Goal: Complete application form: Complete application form

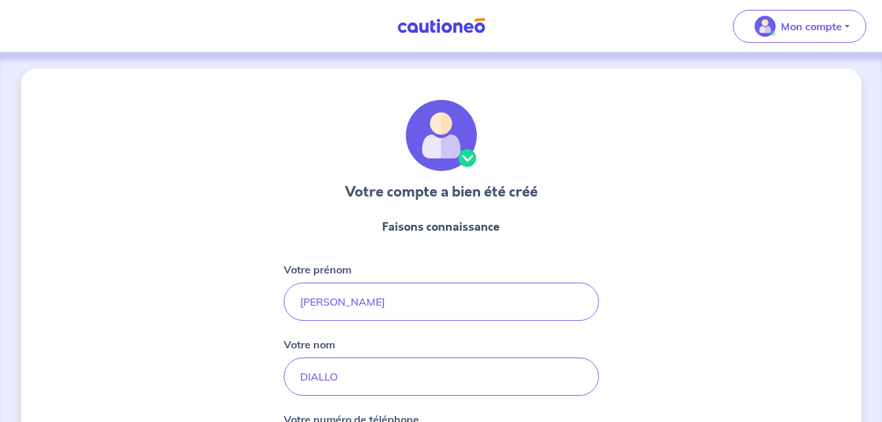
select select "SN"
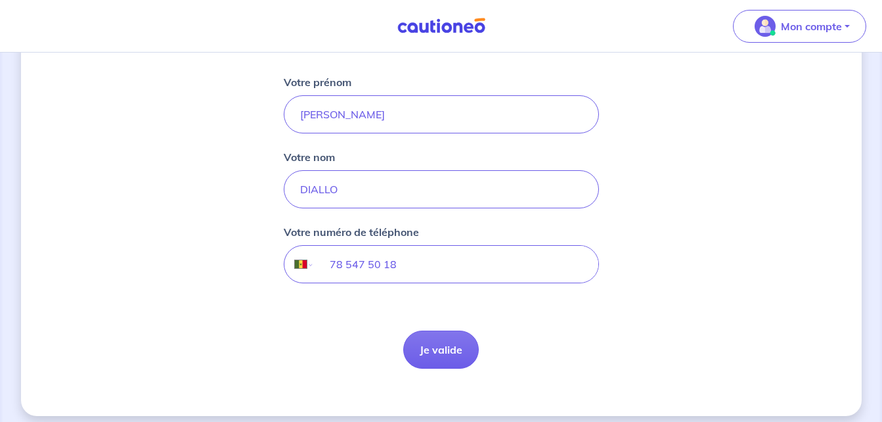
scroll to position [197, 0]
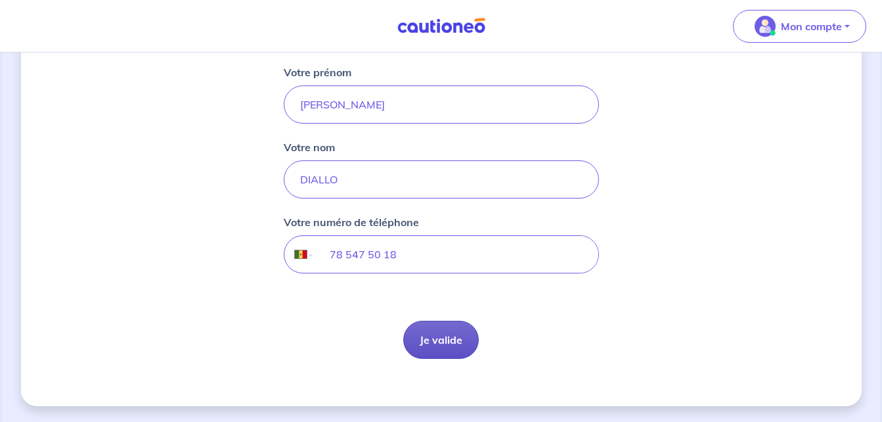
click at [416, 329] on button "Je valide" at bounding box center [441, 340] width 76 height 38
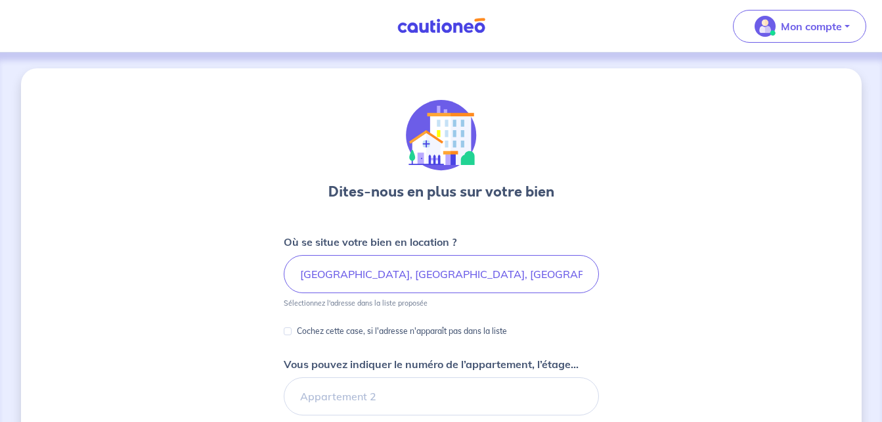
click at [732, 304] on div "Dites-nous en plus sur votre bien Où se situe votre bien en location ? Rue d'Am…" at bounding box center [441, 412] width 841 height 689
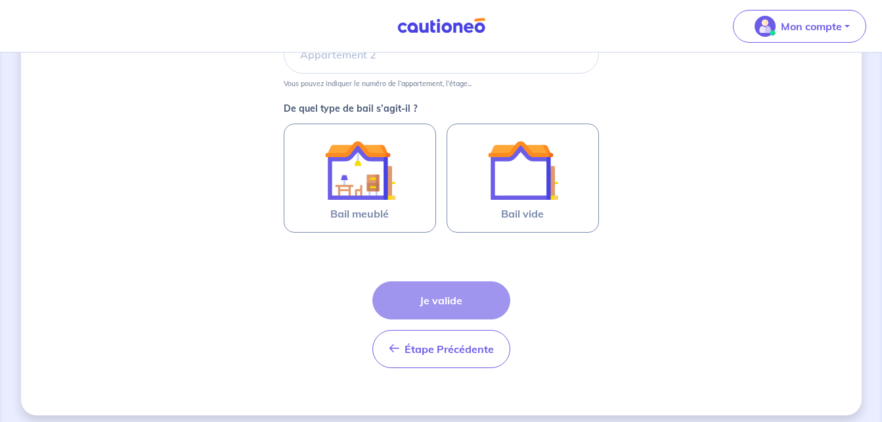
scroll to position [351, 0]
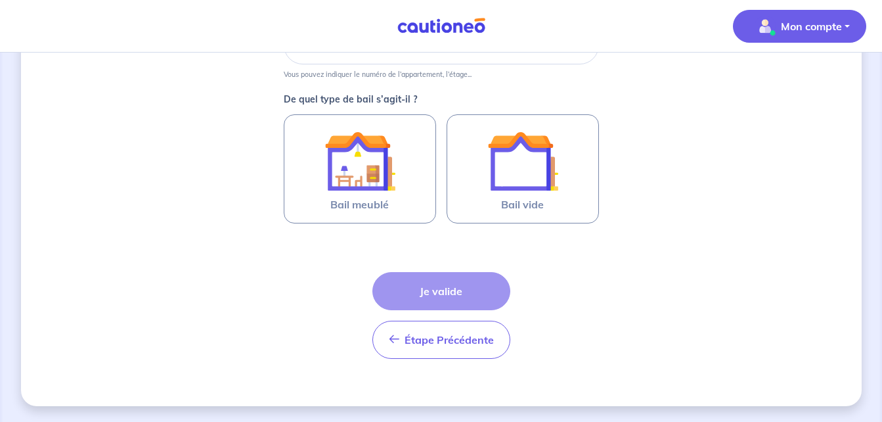
click at [813, 39] on button "Mon compte" at bounding box center [799, 26] width 133 height 33
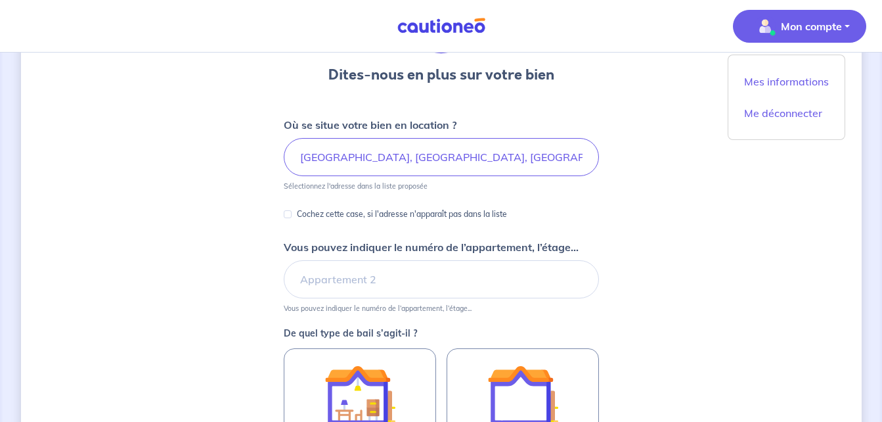
scroll to position [114, 0]
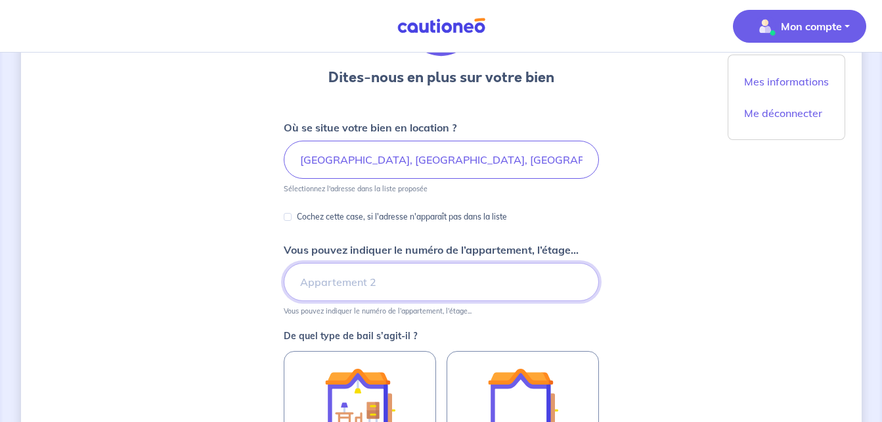
click at [336, 294] on input "Vous pouvez indiquer le numéro de l’appartement, l’étage..." at bounding box center [441, 282] width 315 height 38
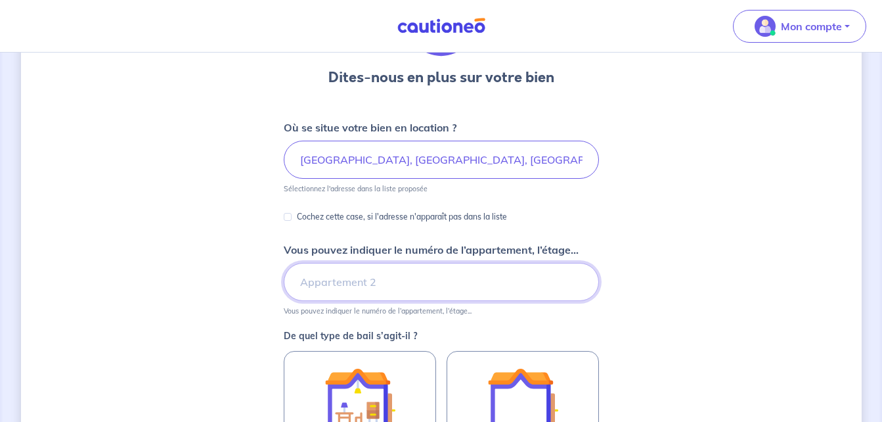
click at [336, 294] on input "Vous pouvez indiquer le numéro de l’appartement, l’étage..." at bounding box center [441, 282] width 315 height 38
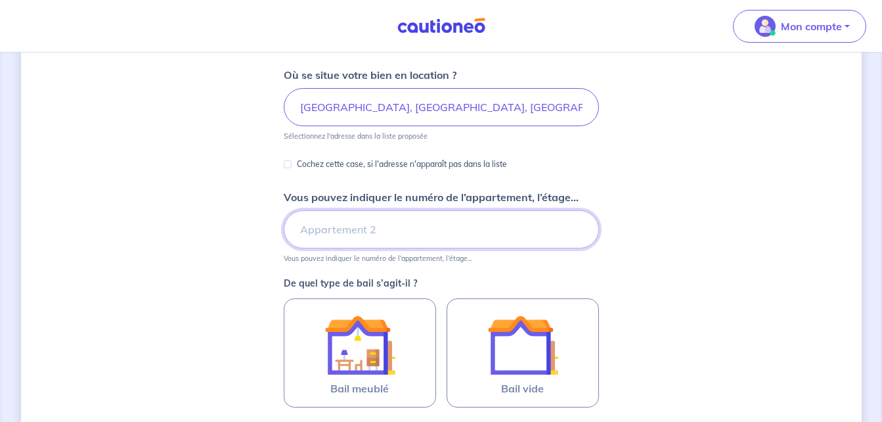
scroll to position [193, 0]
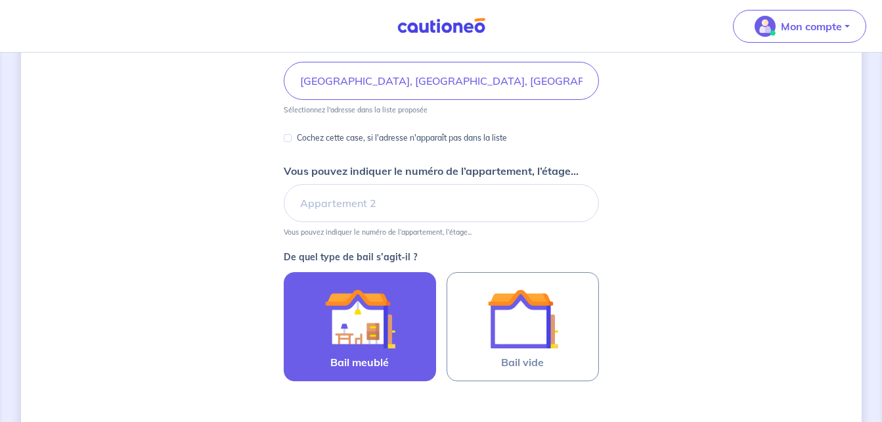
click at [340, 294] on img at bounding box center [360, 318] width 71 height 71
click at [0, 0] on input "Bail meublé" at bounding box center [0, 0] width 0 height 0
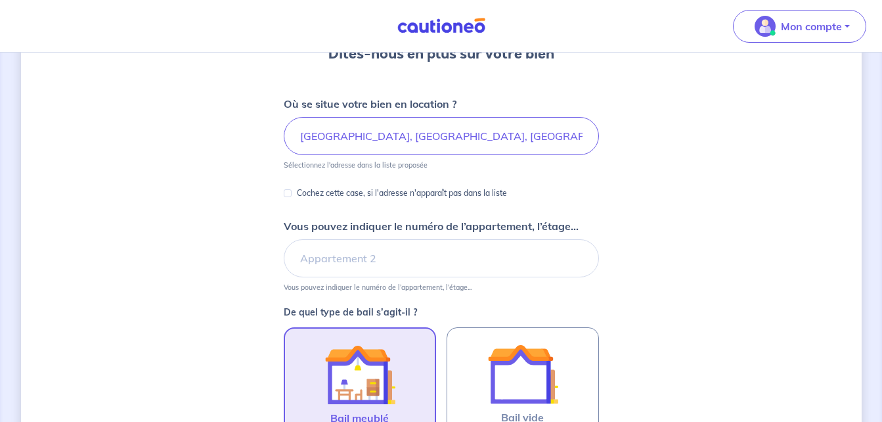
scroll to position [135, 0]
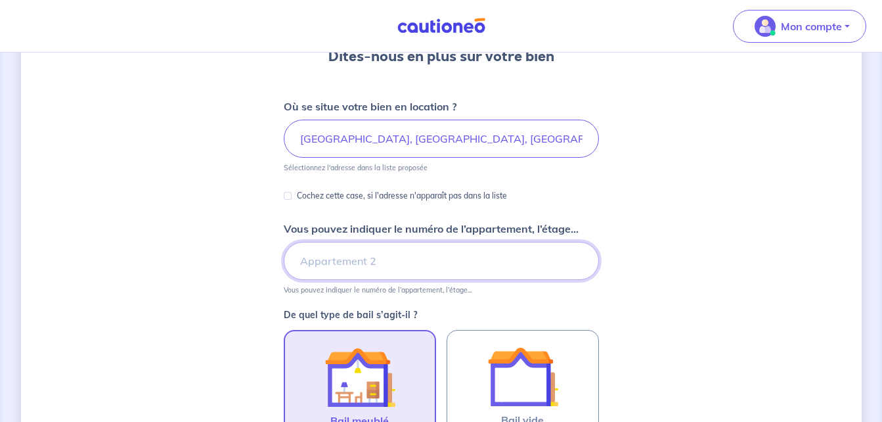
click at [369, 262] on input "Vous pouvez indiquer le numéro de l’appartement, l’étage..." at bounding box center [441, 261] width 315 height 38
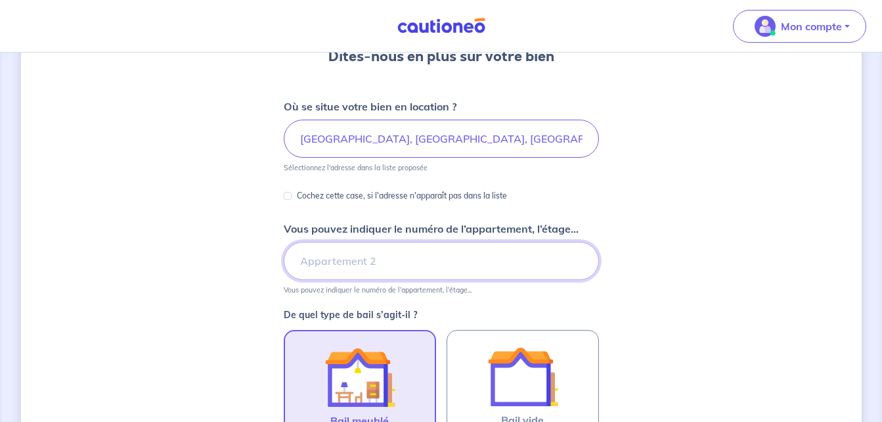
click at [369, 262] on input "Vous pouvez indiquer le numéro de l’appartement, l’étage..." at bounding box center [441, 261] width 315 height 38
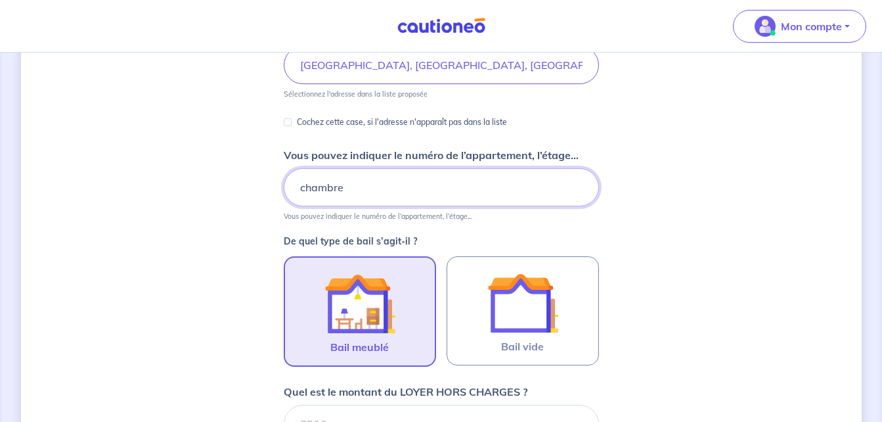
scroll to position [214, 0]
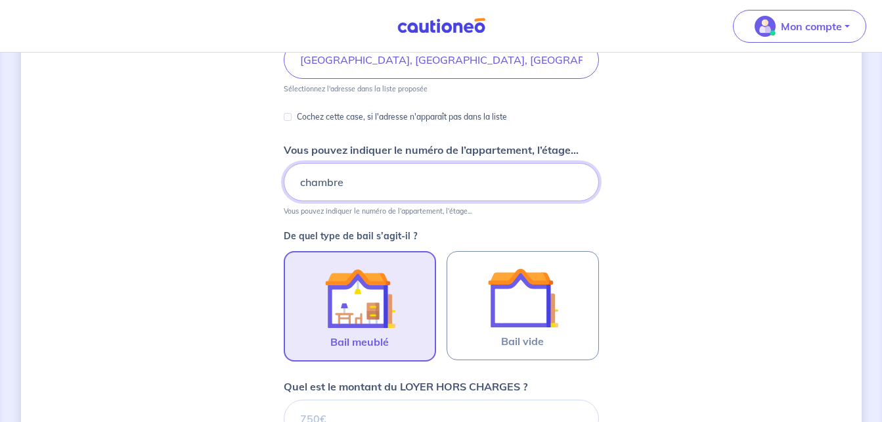
type input "chambre"
click at [358, 292] on img at bounding box center [360, 298] width 71 height 71
click at [0, 0] on input "Bail meublé" at bounding box center [0, 0] width 0 height 0
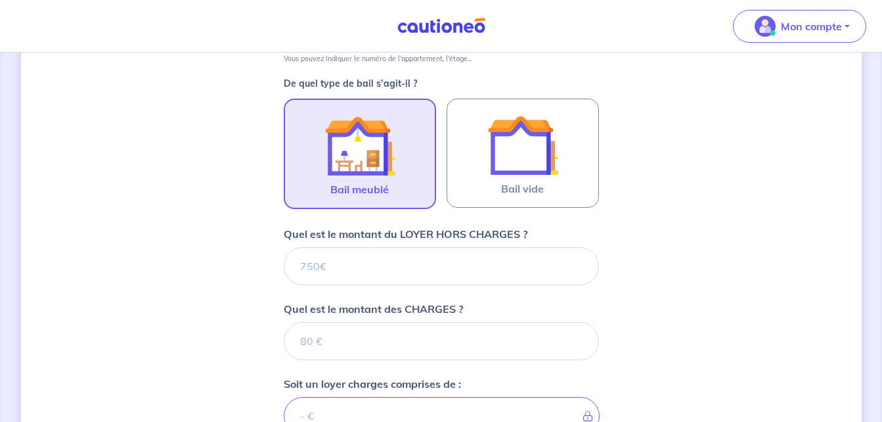
scroll to position [372, 0]
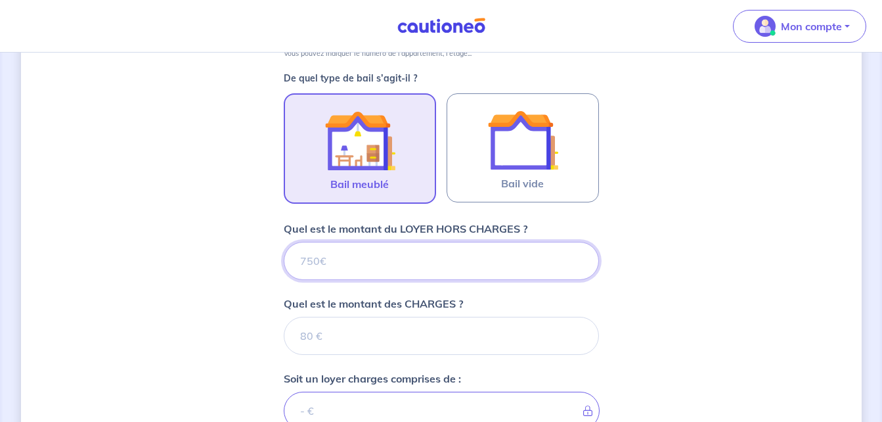
click at [400, 252] on input "Quel est le montant du LOYER HORS CHARGES ?" at bounding box center [441, 261] width 315 height 38
type input "22"
type input "2"
type input "277"
click at [400, 252] on input "277" at bounding box center [441, 261] width 315 height 38
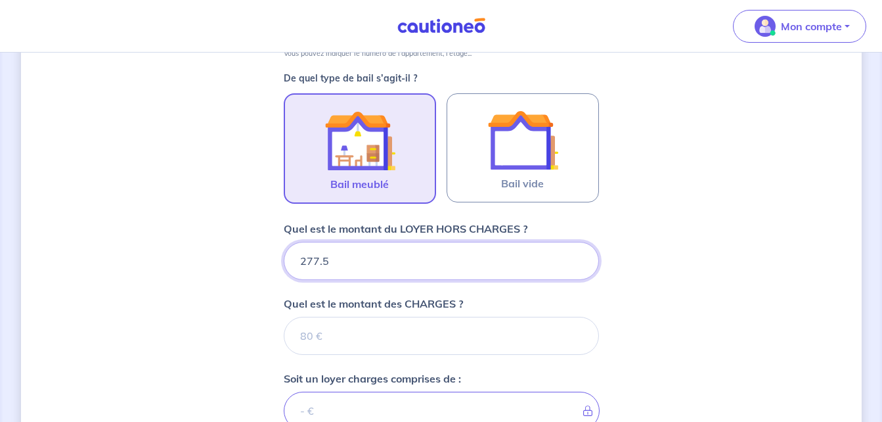
type input "277.54"
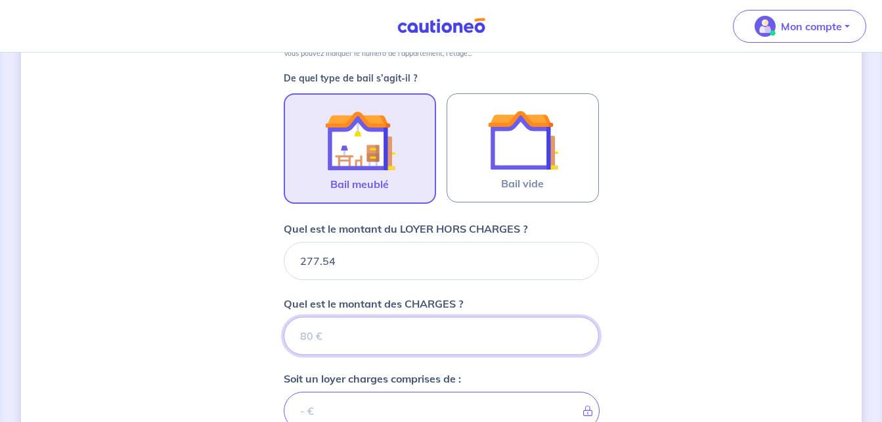
click at [353, 331] on input "Quel est le montant des CHARGES ?" at bounding box center [441, 336] width 315 height 38
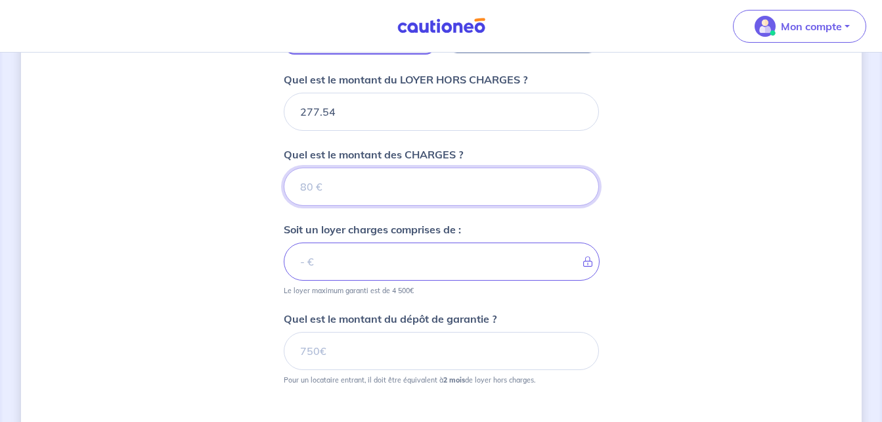
scroll to position [530, 0]
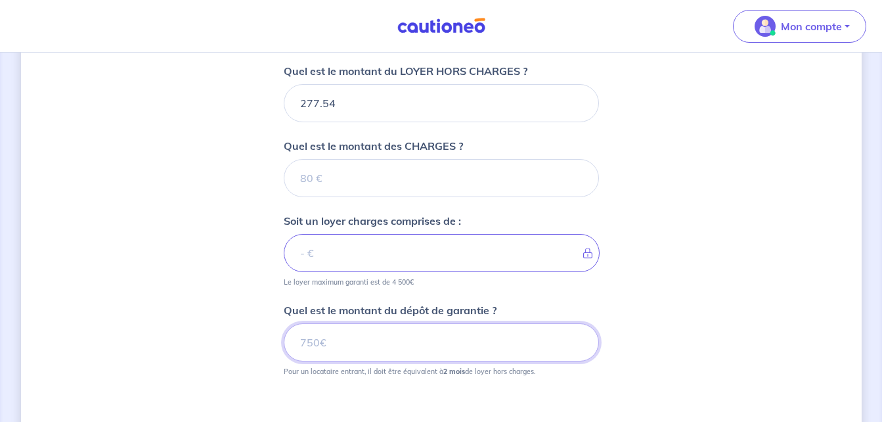
click at [342, 359] on input "Quel est le montant du dépôt de garantie ?" at bounding box center [441, 342] width 315 height 38
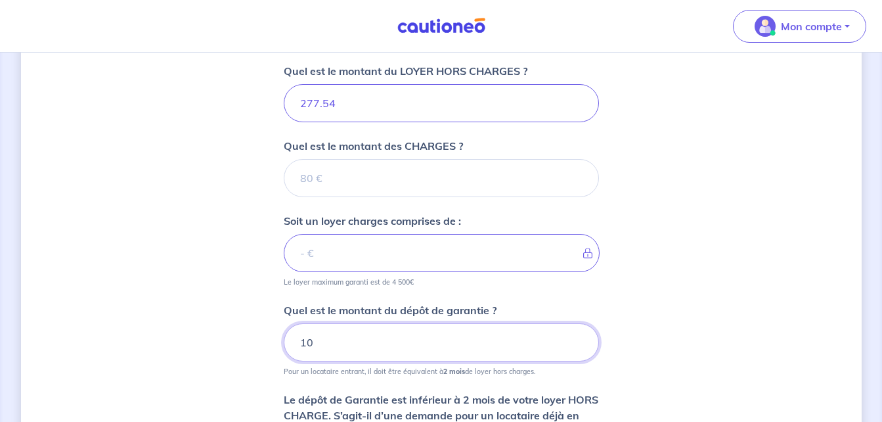
type input "100"
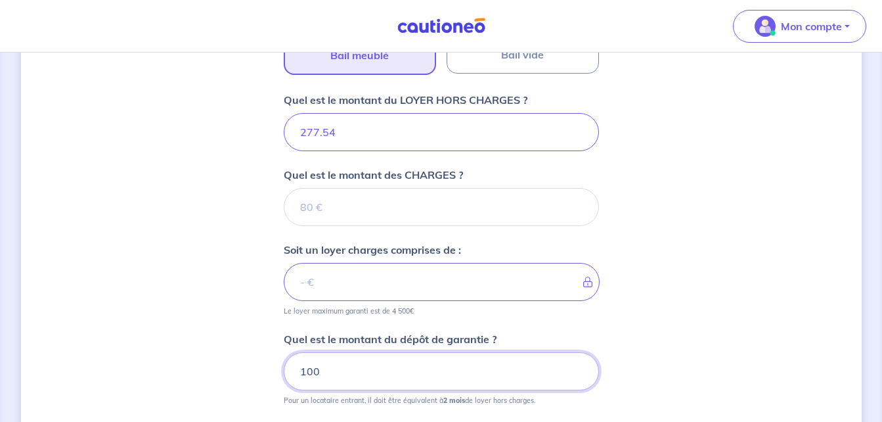
scroll to position [493, 0]
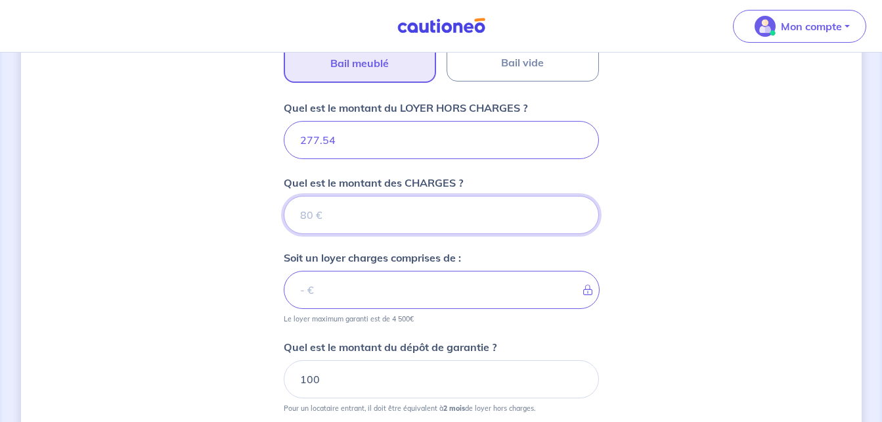
click at [344, 207] on input "Quel est le montant des CHARGES ?" at bounding box center [441, 215] width 315 height 38
click at [336, 220] on input "Quel est le montant des CHARGES ?" at bounding box center [441, 215] width 315 height 38
click at [324, 214] on input "Quel est le montant des CHARGES ?" at bounding box center [441, 215] width 315 height 38
type input "2"
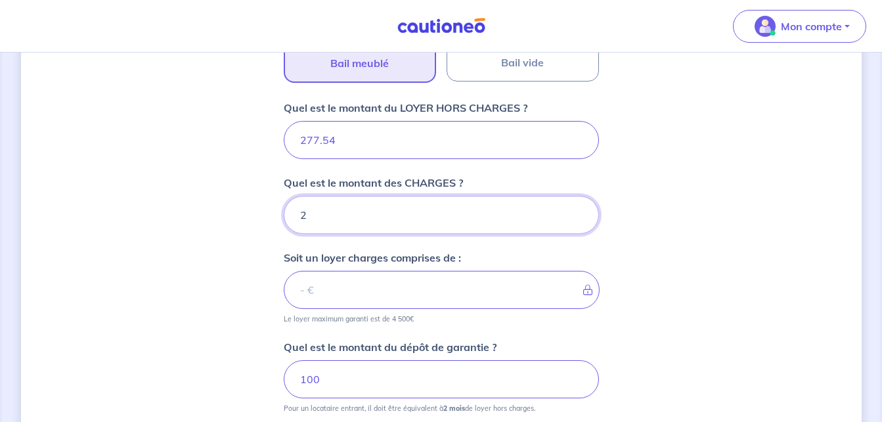
type input "279.54"
type input "277"
type input "554.54"
type input "277.54"
type input "555.08"
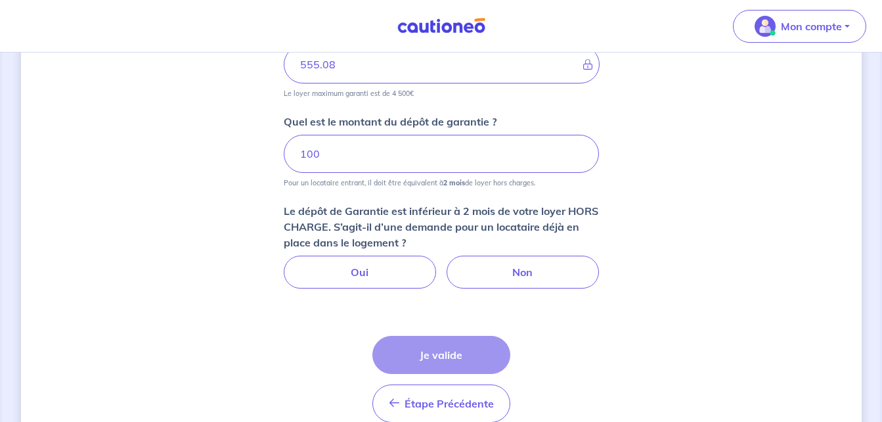
scroll to position [729, 0]
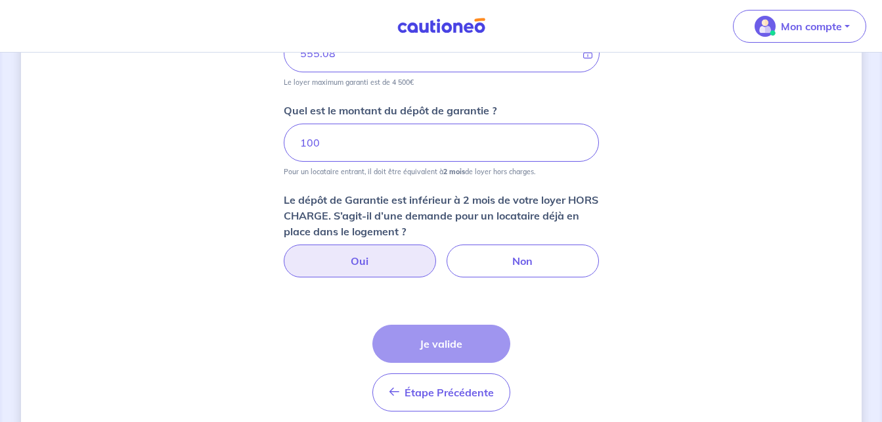
type input "277.54"
click at [334, 265] on label "Oui" at bounding box center [360, 260] width 152 height 33
click at [437, 253] on input "Oui" at bounding box center [441, 248] width 9 height 9
radio input "true"
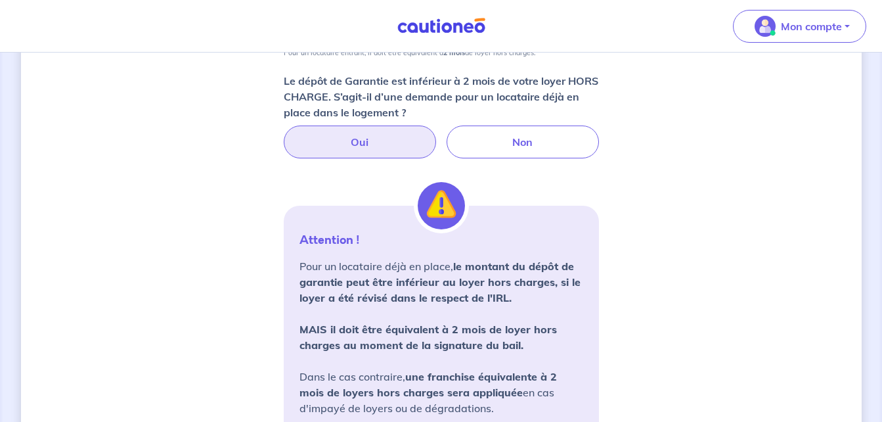
scroll to position [861, 0]
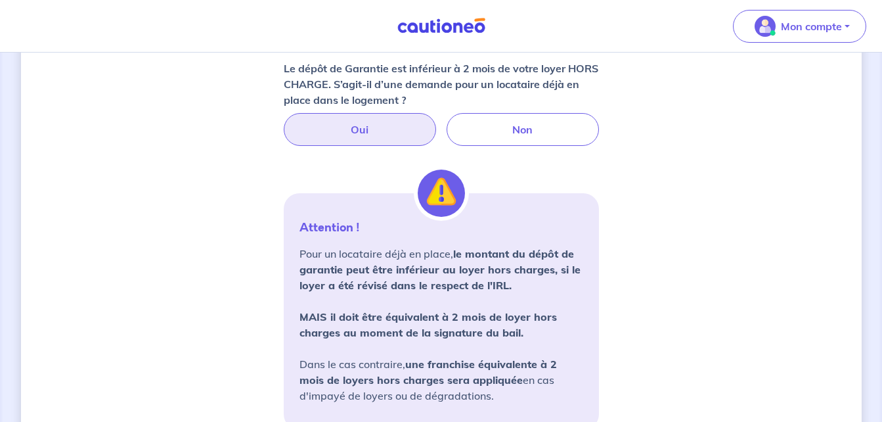
click at [567, 112] on div "Le dépôt de Garantie est inférieur à 2 mois de votre loyer HORS CHARGE. S’agit-…" at bounding box center [441, 102] width 315 height 85
click at [555, 125] on label "Non" at bounding box center [523, 129] width 152 height 33
click at [445, 122] on input "Non" at bounding box center [441, 117] width 9 height 9
radio input "true"
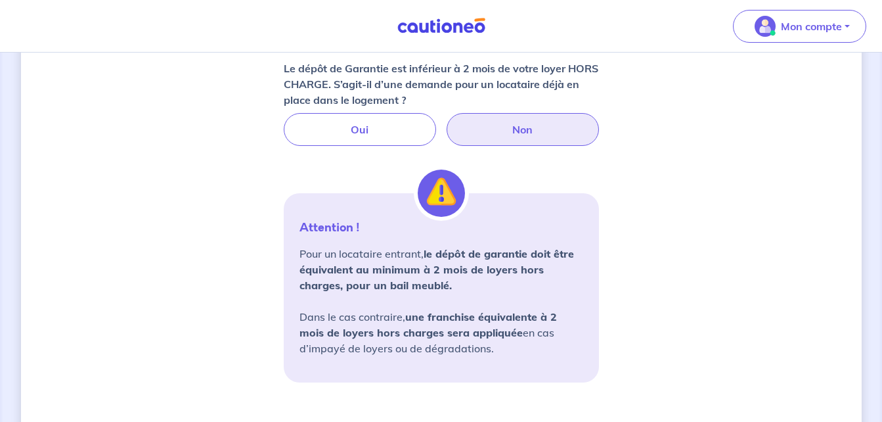
click at [555, 125] on label "Non" at bounding box center [523, 129] width 152 height 33
click at [445, 122] on input "Non" at bounding box center [441, 117] width 9 height 9
click at [555, 125] on label "Non" at bounding box center [523, 129] width 152 height 33
click at [445, 122] on input "Non" at bounding box center [441, 117] width 9 height 9
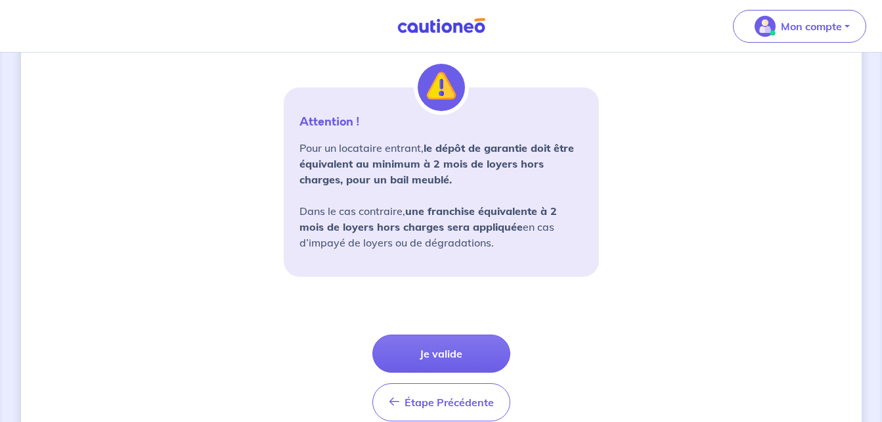
scroll to position [992, 0]
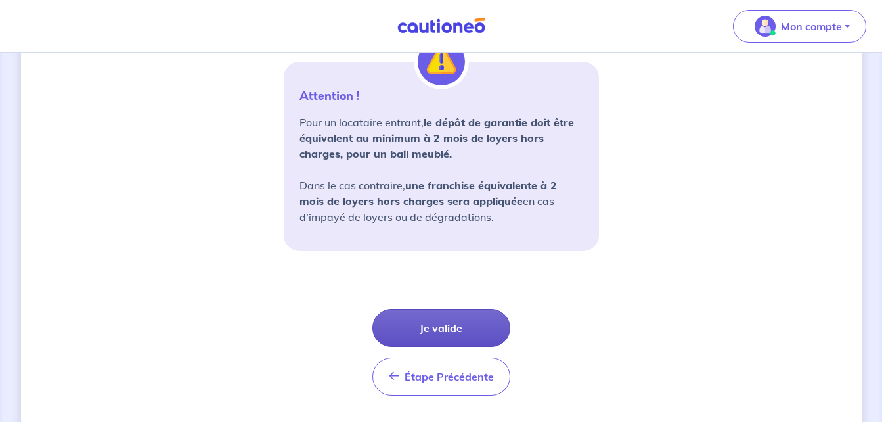
click at [475, 317] on button "Je valide" at bounding box center [442, 328] width 138 height 38
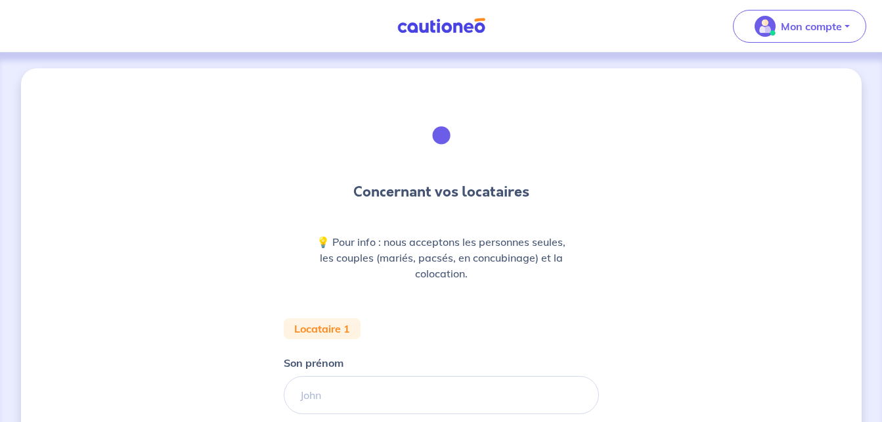
click at [472, 317] on div "Concernant vos locataires 💡 Pour info : nous acceptons les personnes seules, le…" at bounding box center [441, 367] width 315 height 534
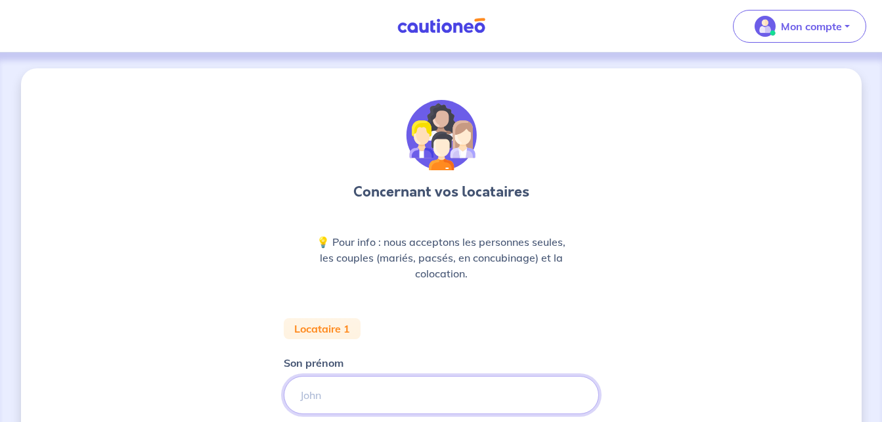
click at [340, 379] on input "Son prénom" at bounding box center [441, 395] width 315 height 38
click at [321, 390] on input "Son prénom" at bounding box center [441, 395] width 315 height 38
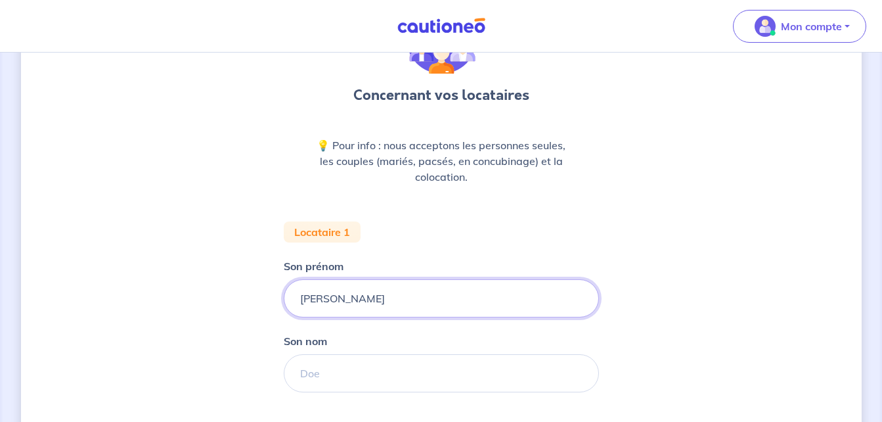
scroll to position [105, 0]
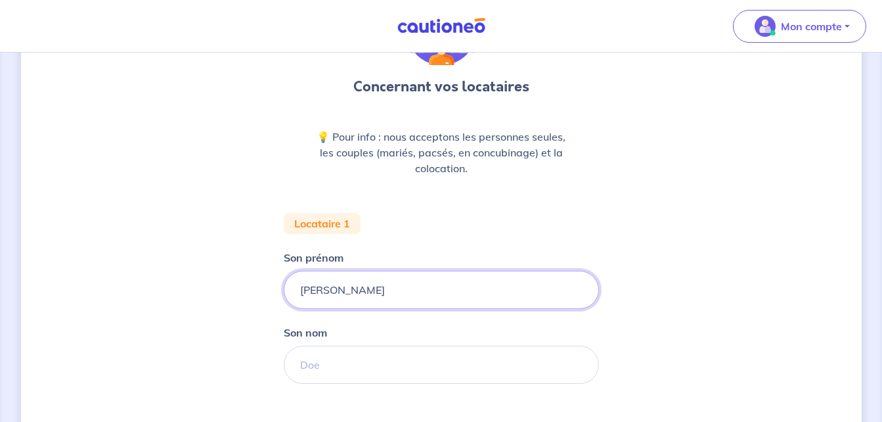
type input "MARIEME DEME"
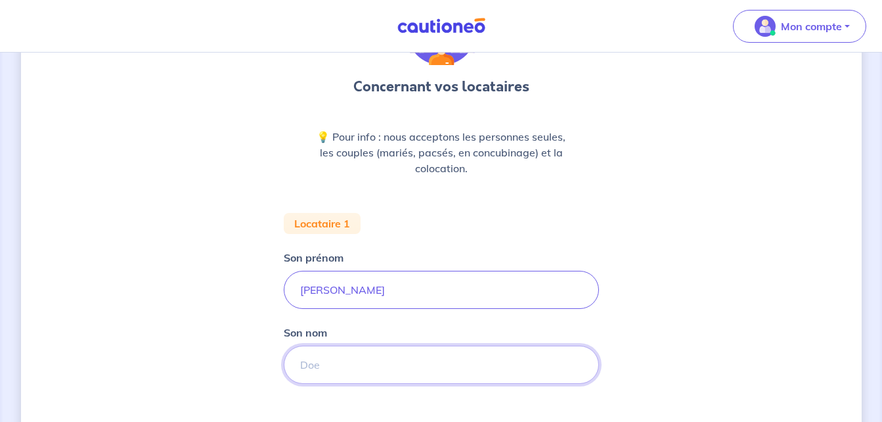
click at [357, 373] on input "Son nom" at bounding box center [441, 365] width 315 height 38
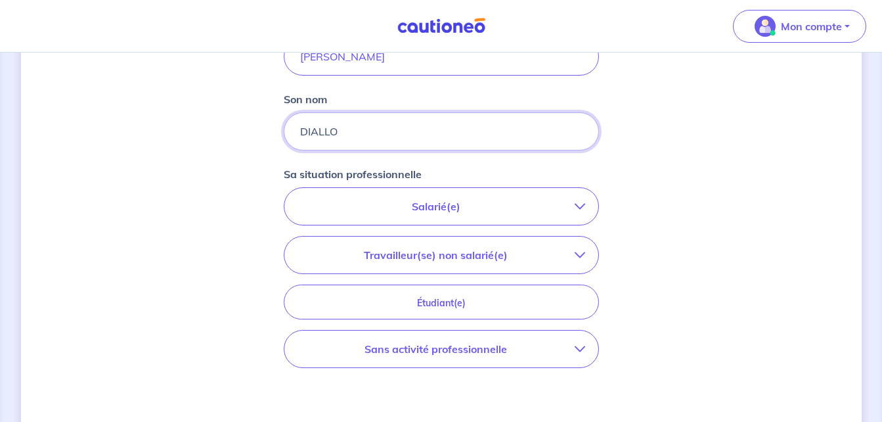
scroll to position [342, 0]
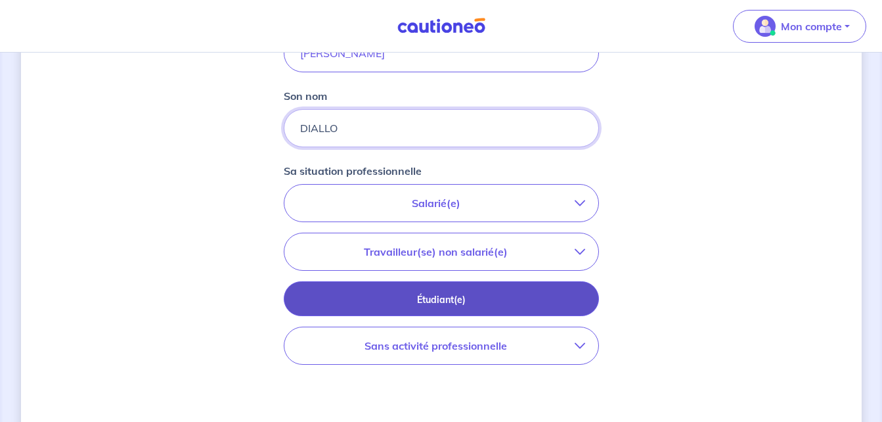
type input "DIALLO"
click at [425, 306] on p "Étudiant(e)" at bounding box center [441, 299] width 283 height 14
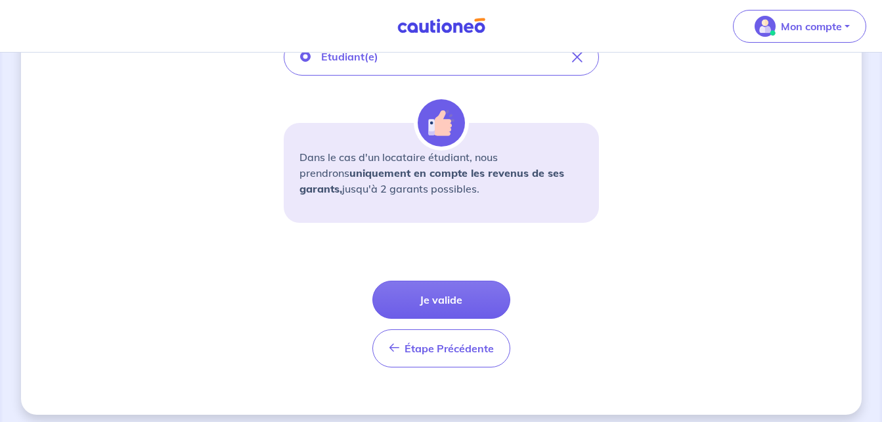
scroll to position [495, 0]
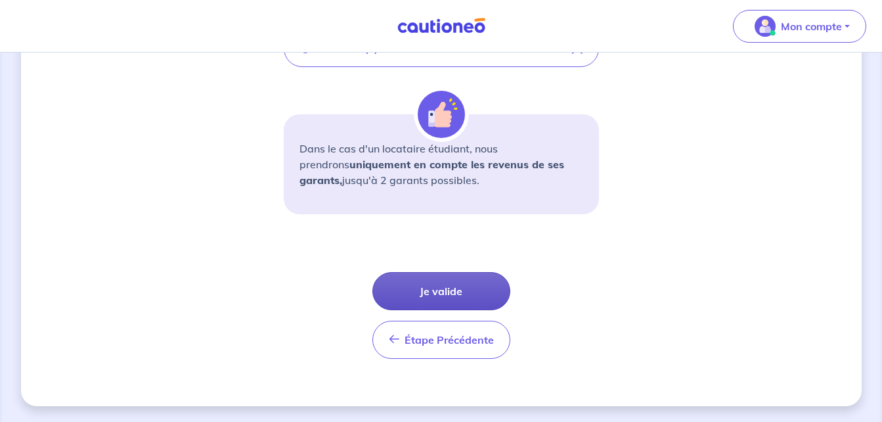
click at [418, 306] on button "Je valide" at bounding box center [442, 291] width 138 height 38
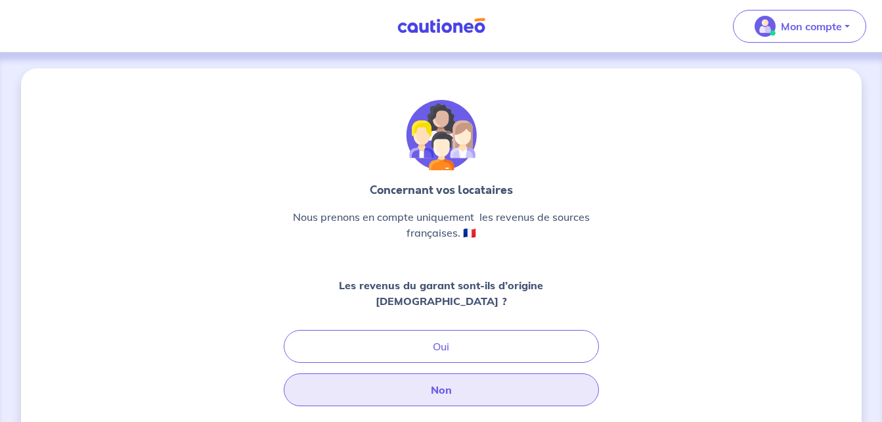
click at [434, 373] on button "Non" at bounding box center [441, 389] width 315 height 33
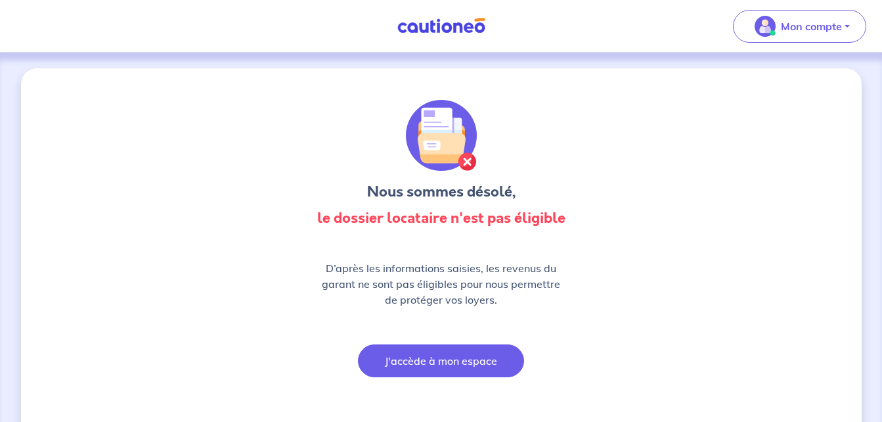
click at [386, 352] on button "J'accède à mon espace" at bounding box center [441, 360] width 166 height 33
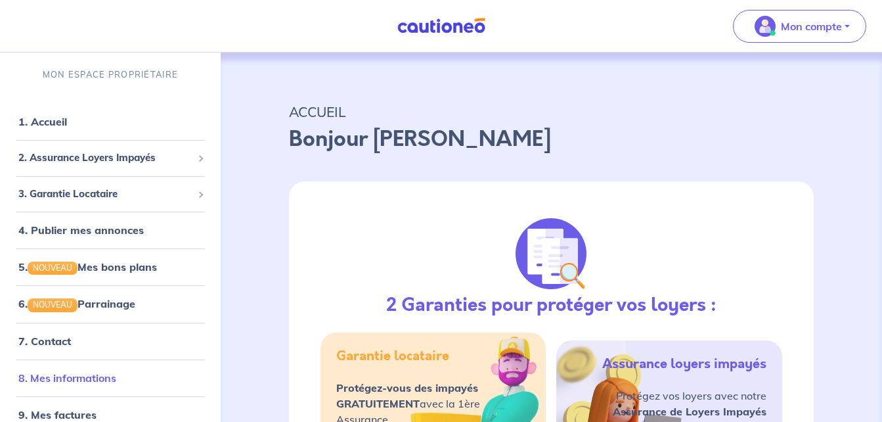
click at [57, 378] on link "8. Mes informations" at bounding box center [67, 377] width 98 height 13
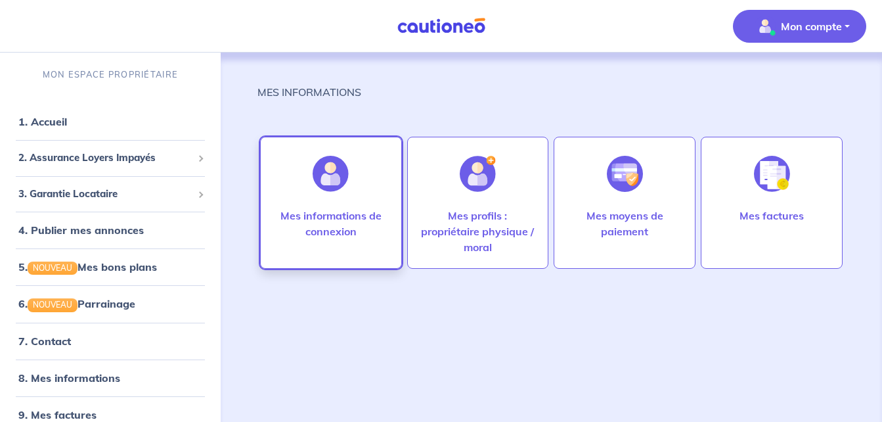
click at [337, 189] on img at bounding box center [331, 174] width 36 height 36
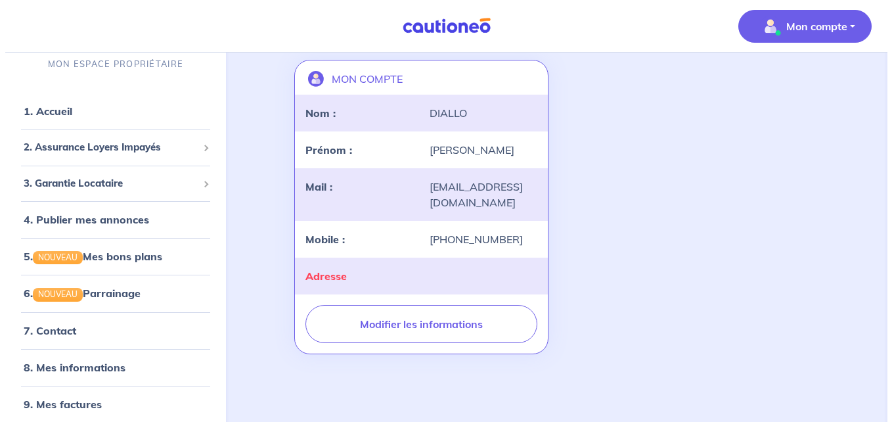
scroll to position [97, 0]
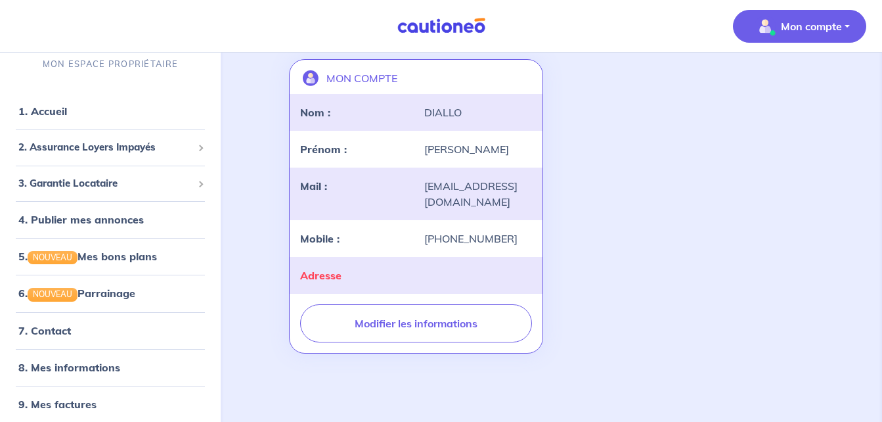
click at [413, 285] on div "Adresse" at bounding box center [417, 275] width 254 height 37
click at [405, 280] on div "Adresse" at bounding box center [354, 275] width 124 height 16
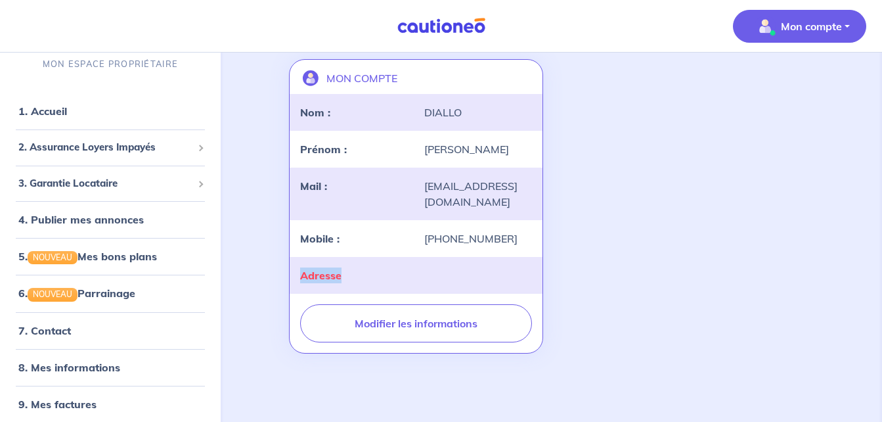
click at [405, 280] on div "Adresse" at bounding box center [354, 275] width 124 height 16
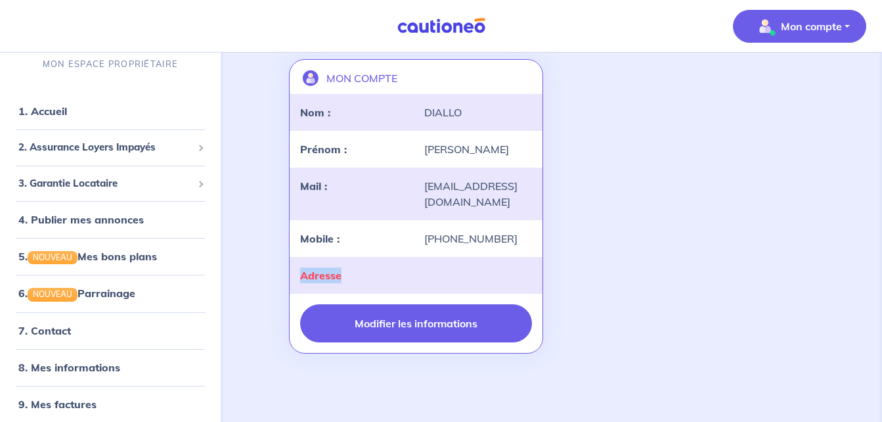
click at [390, 331] on button "Modifier les informations" at bounding box center [416, 323] width 233 height 38
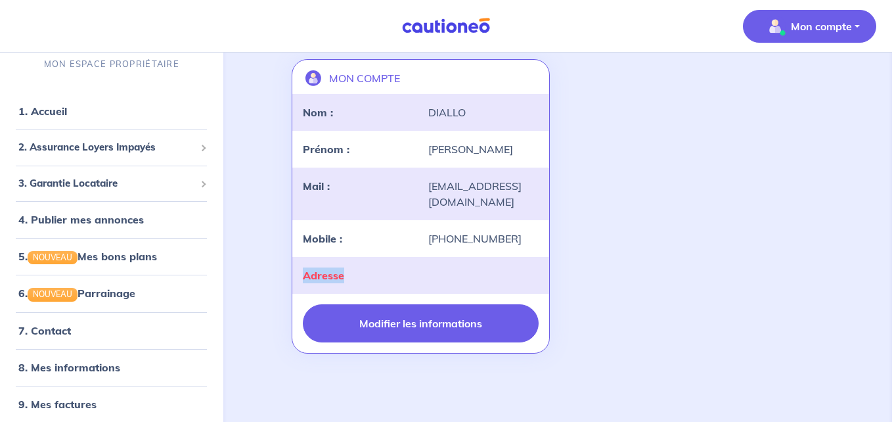
select select "SN"
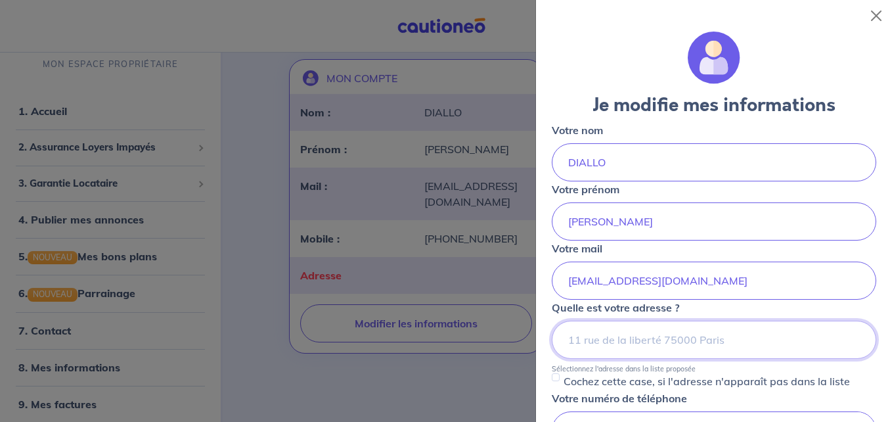
click at [607, 327] on input at bounding box center [714, 340] width 325 height 38
click at [592, 343] on input at bounding box center [714, 340] width 325 height 38
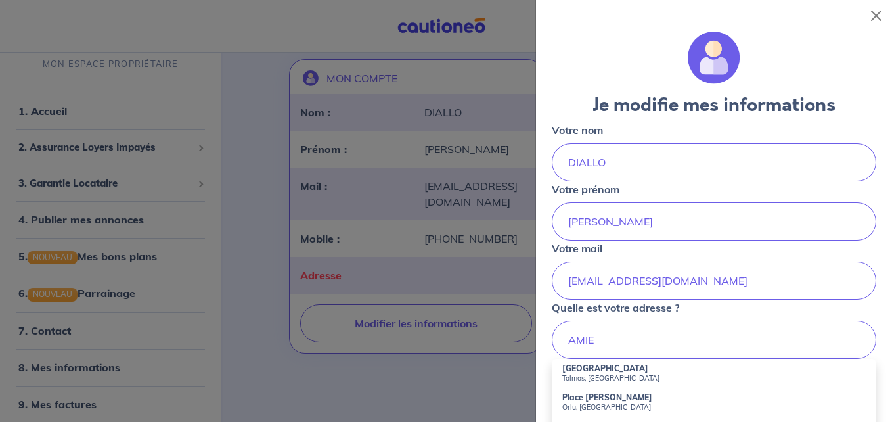
click at [589, 374] on small "Talmas, France" at bounding box center [714, 377] width 304 height 9
type input "[GEOGRAPHIC_DATA], [GEOGRAPHIC_DATA]"
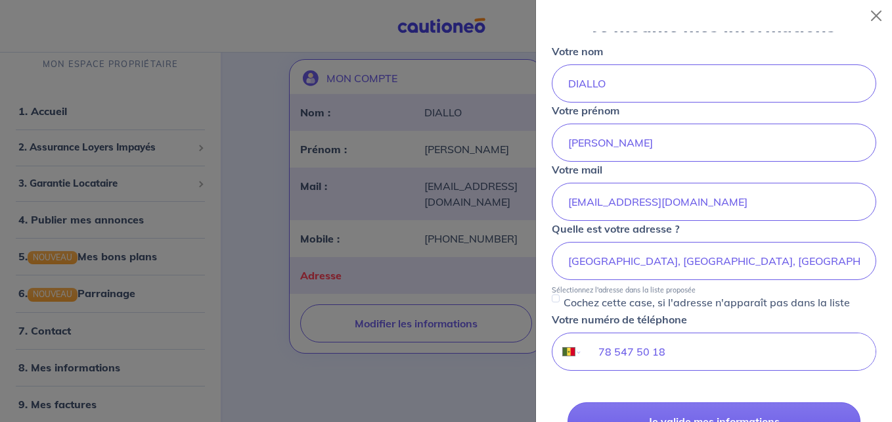
scroll to position [105, 0]
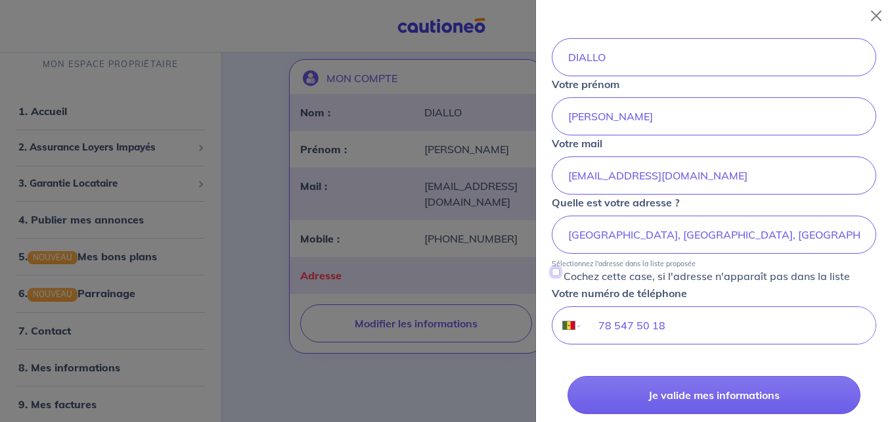
click at [557, 273] on input "Cochez cette case, si l'adresse n'apparaît pas dans la liste" at bounding box center [556, 272] width 8 height 8
checkbox input "true"
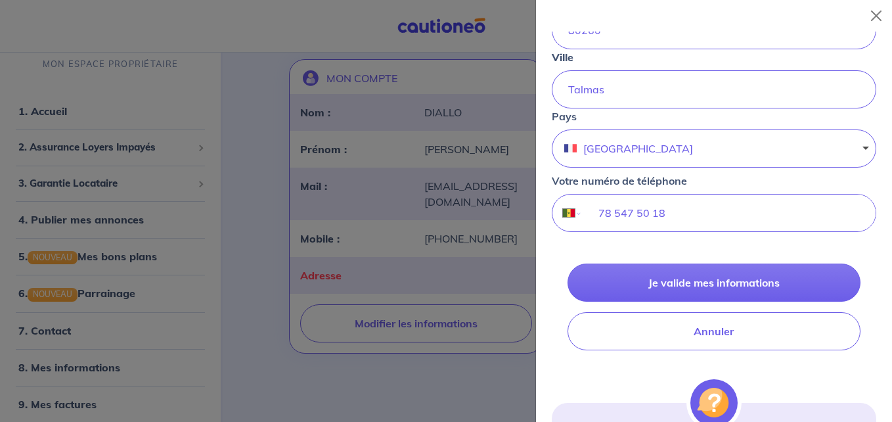
scroll to position [394, 0]
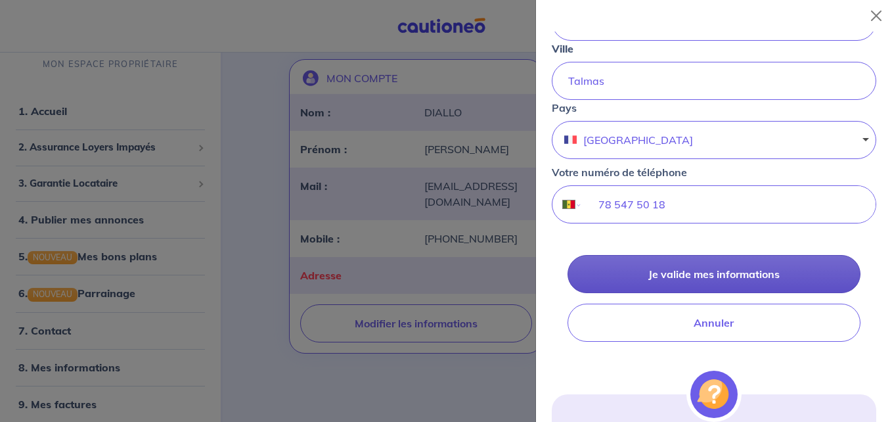
click at [732, 272] on button "Je valide mes informations" at bounding box center [714, 274] width 293 height 38
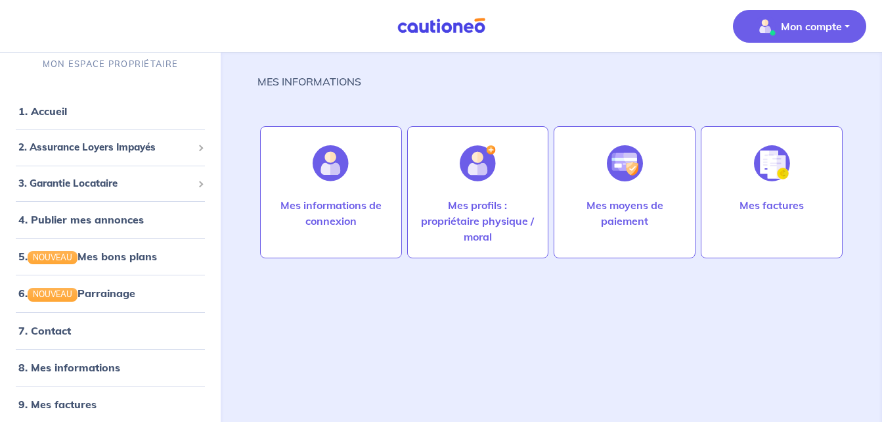
click at [55, 361] on link "8. Mes informations" at bounding box center [69, 367] width 102 height 13
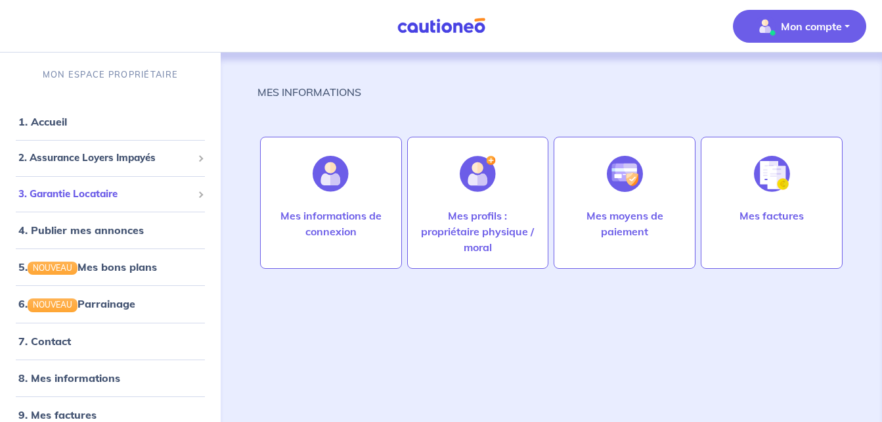
click at [86, 193] on span "3. Garantie Locataire" at bounding box center [105, 194] width 174 height 15
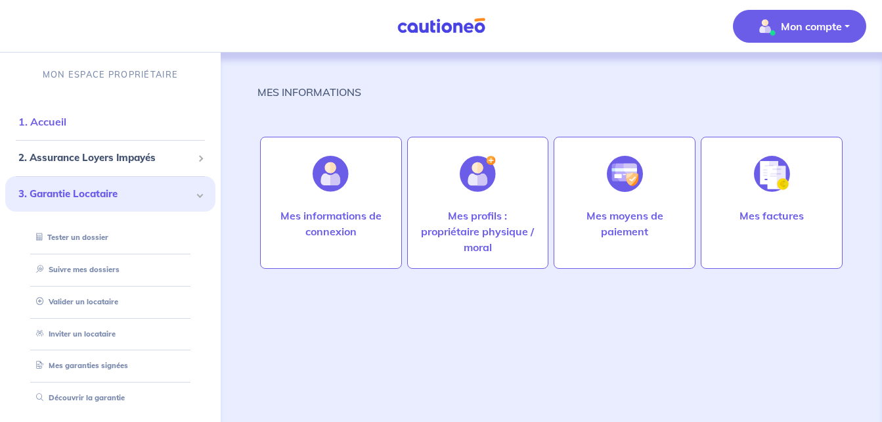
click at [66, 115] on link "1. Accueil" at bounding box center [42, 121] width 48 height 13
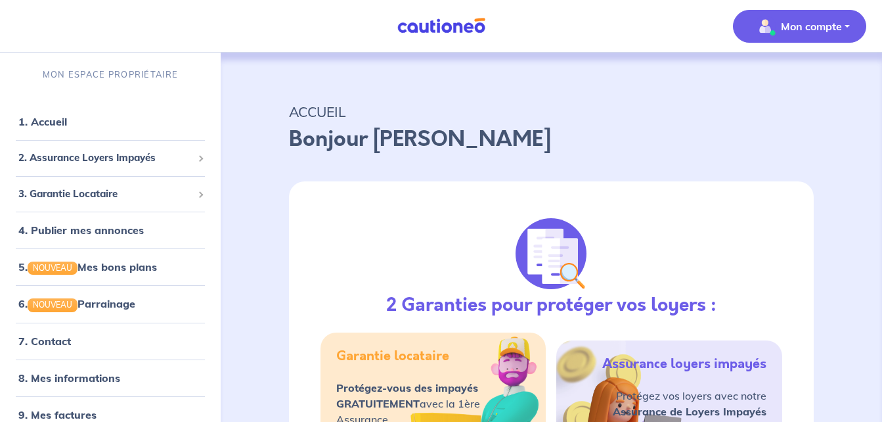
click at [752, 22] on span "Mon compte" at bounding box center [796, 26] width 93 height 21
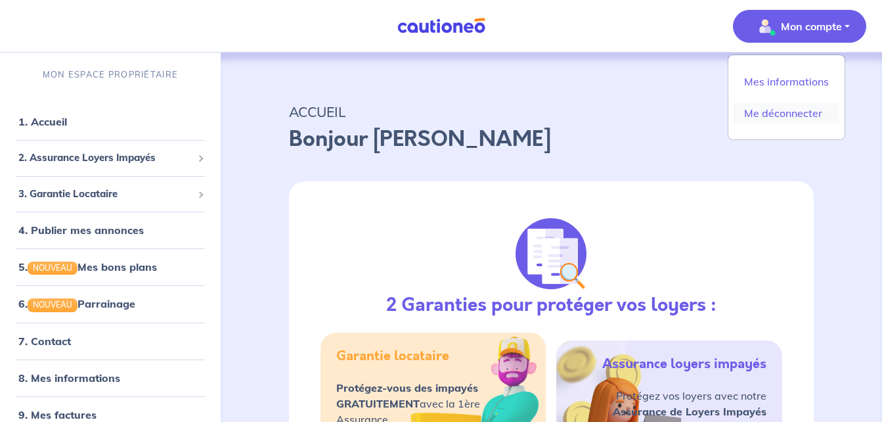
click at [760, 110] on link "Me déconnecter" at bounding box center [787, 113] width 106 height 21
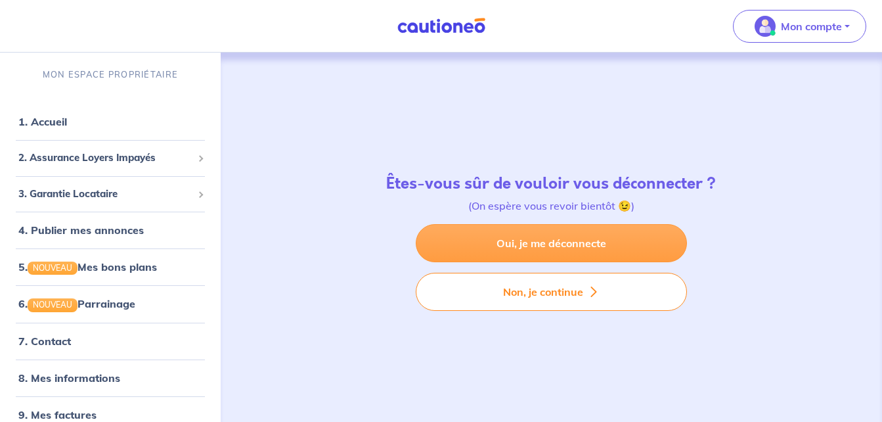
click at [631, 227] on link "Oui, je me déconnecte" at bounding box center [551, 243] width 271 height 38
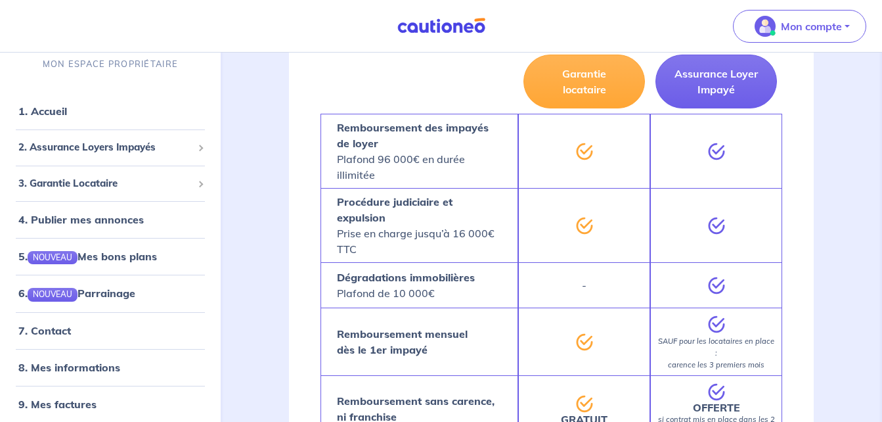
scroll to position [508, 0]
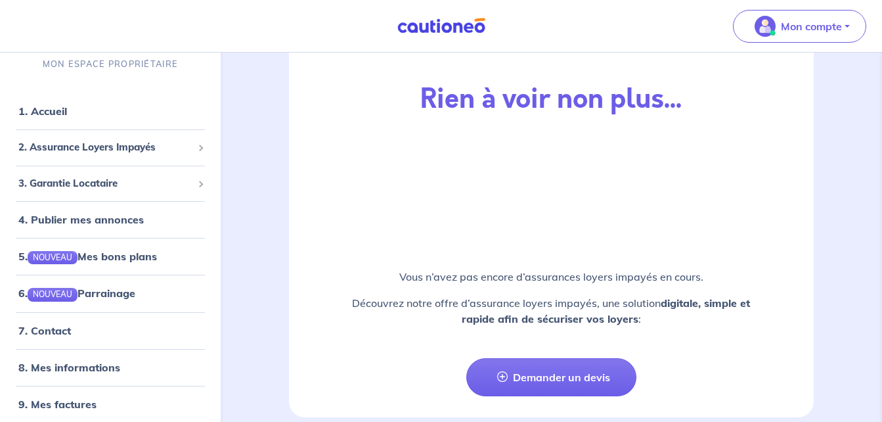
scroll to position [1751, 0]
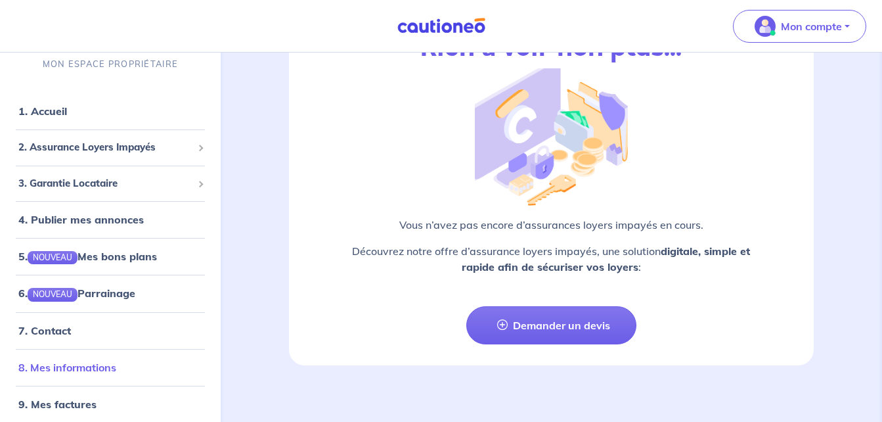
click at [26, 361] on link "8. Mes informations" at bounding box center [67, 367] width 98 height 13
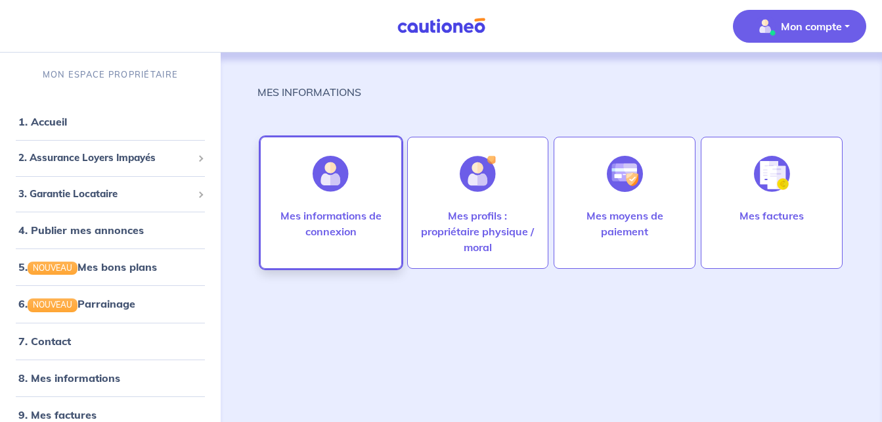
click at [376, 173] on div "Mes informations de connexion" at bounding box center [331, 203] width 142 height 132
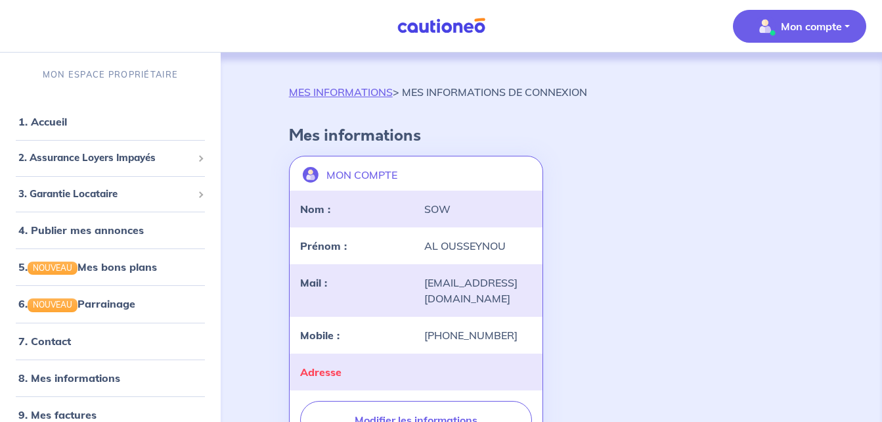
click at [376, 367] on div "Adresse" at bounding box center [354, 372] width 124 height 16
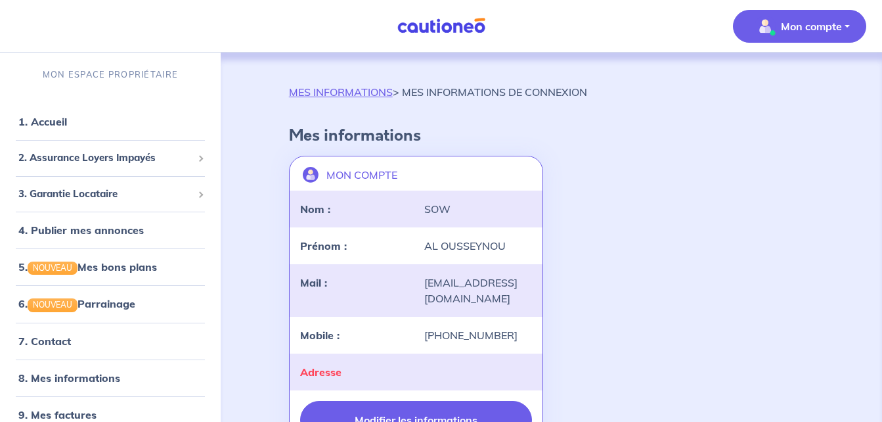
click at [363, 407] on button "Modifier les informations" at bounding box center [416, 420] width 233 height 38
select select "SN"
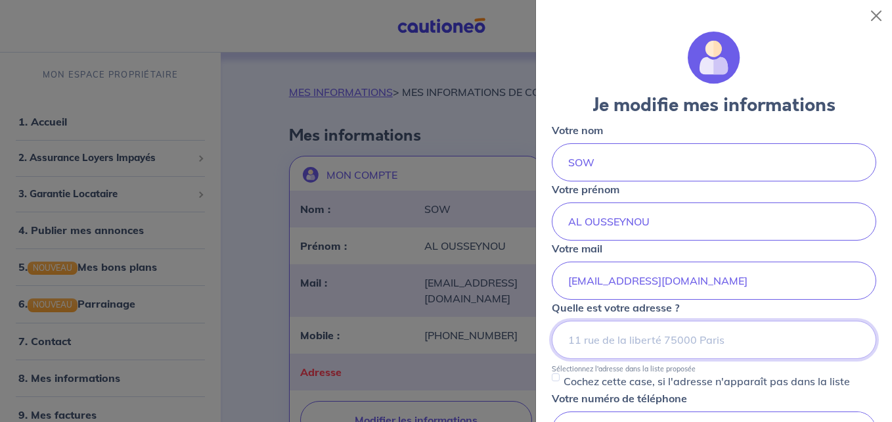
click at [587, 332] on input at bounding box center [714, 340] width 325 height 38
type input "BELBORT"
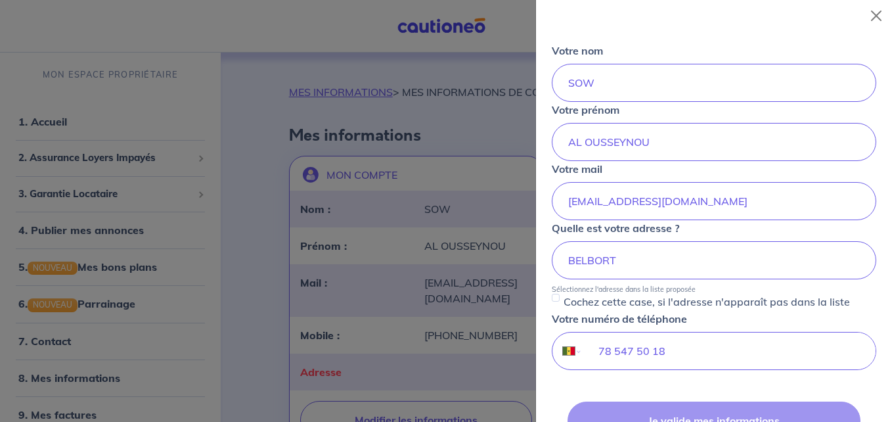
scroll to position [87, 0]
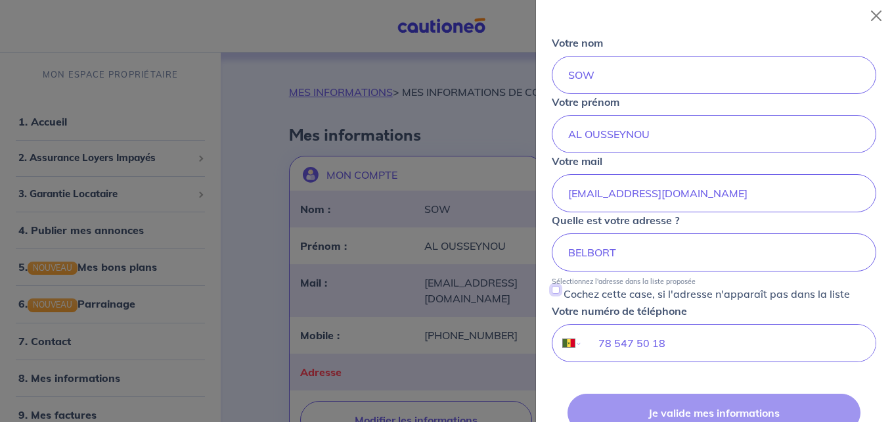
click at [555, 292] on input "Cochez cette case, si l'adresse n'apparaît pas dans la liste" at bounding box center [556, 290] width 8 height 8
checkbox input "true"
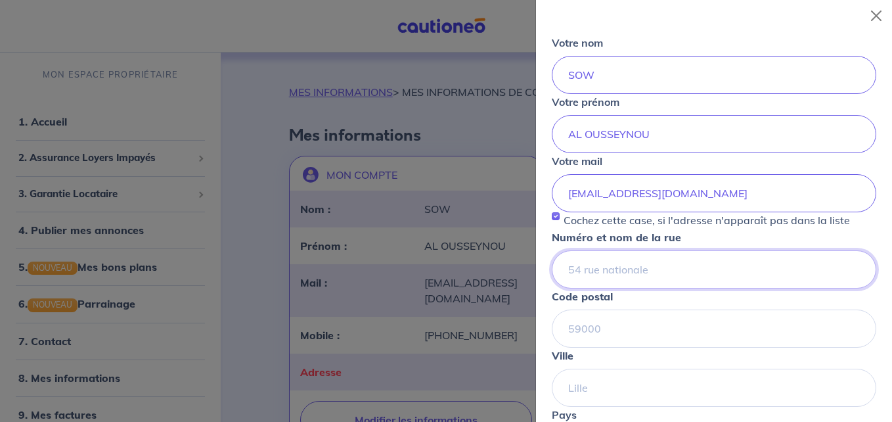
click at [636, 278] on input "Numéro et nom de la rue" at bounding box center [714, 269] width 325 height 38
click at [636, 278] on input "BEL" at bounding box center [714, 269] width 325 height 38
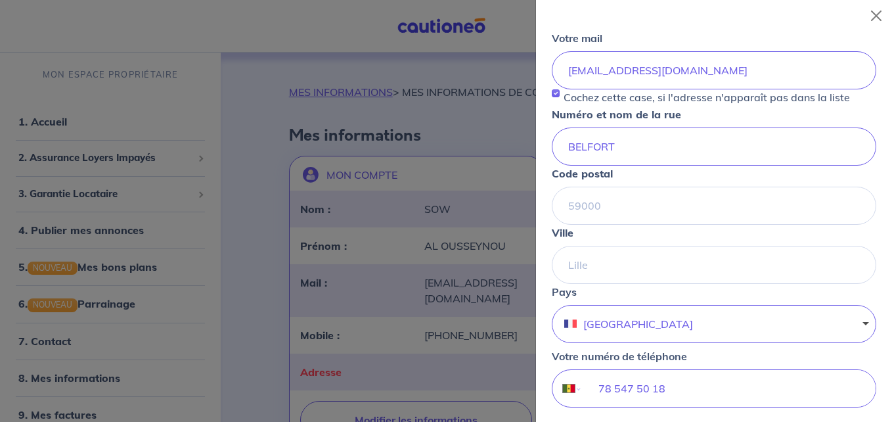
scroll to position [184, 0]
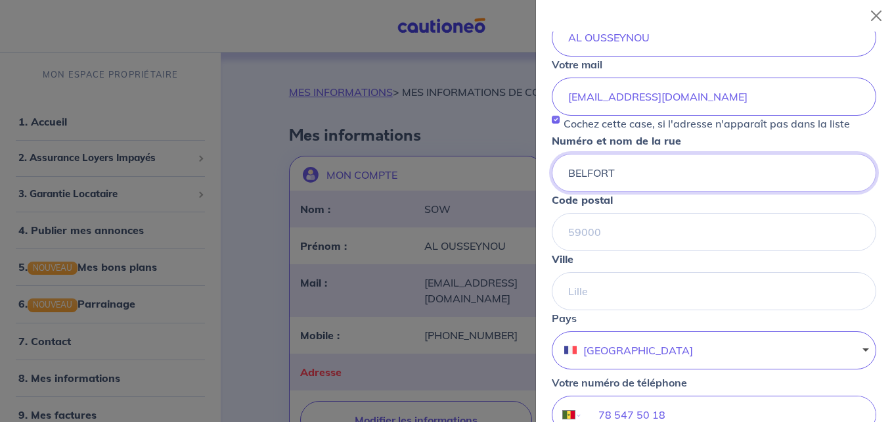
click at [664, 182] on input "BELFORT" at bounding box center [714, 173] width 325 height 38
type input "B"
type input "Belfort"
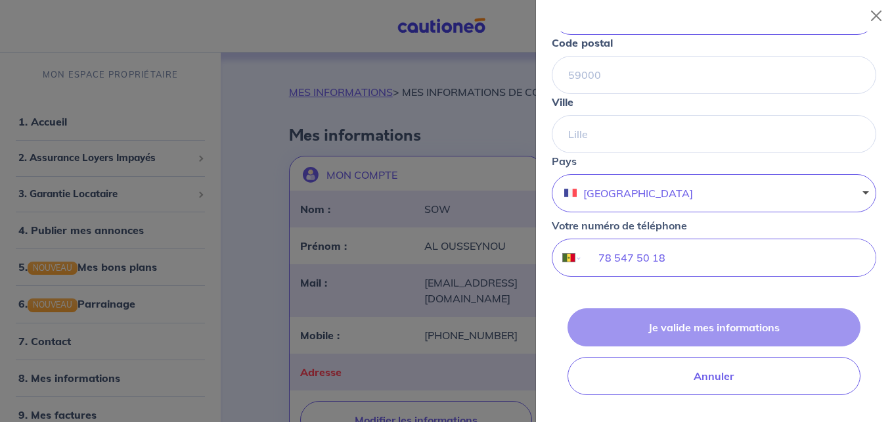
scroll to position [342, 0]
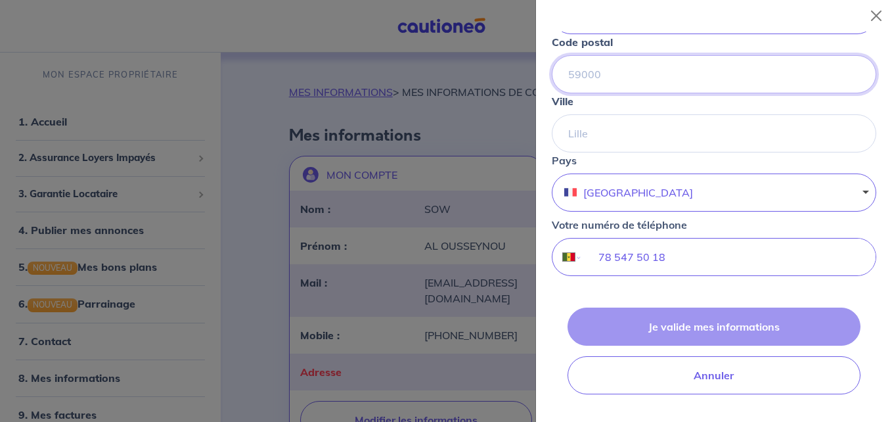
click at [581, 77] on input "Code postal" at bounding box center [714, 74] width 325 height 38
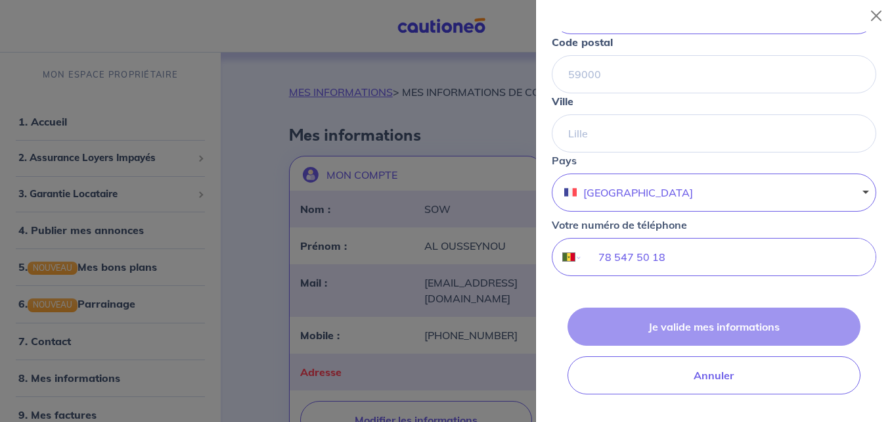
click at [370, 302] on div at bounding box center [446, 211] width 892 height 422
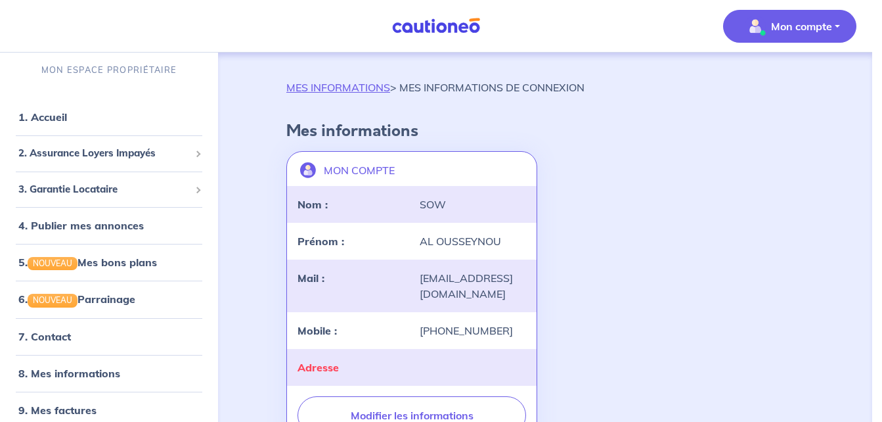
scroll to position [17, 0]
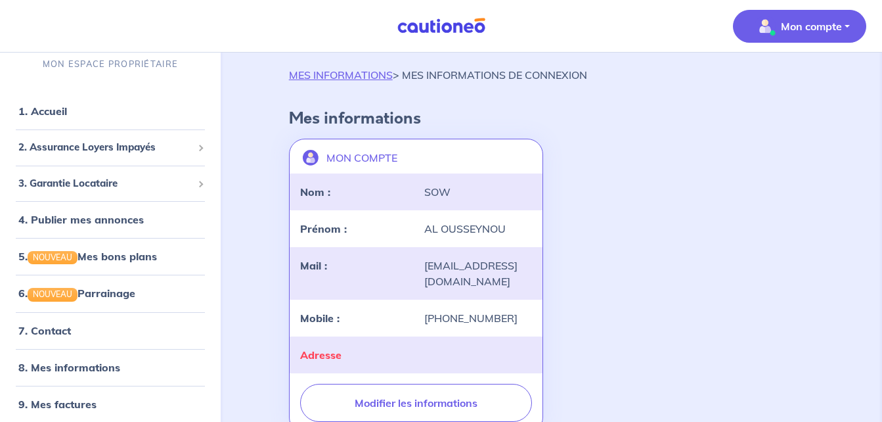
click at [823, 21] on p "Mon compte" at bounding box center [811, 26] width 61 height 16
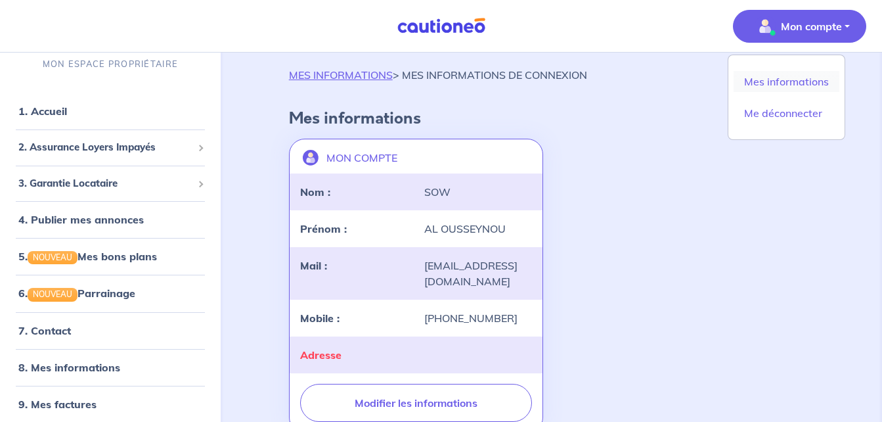
click at [791, 87] on link "Mes informations" at bounding box center [787, 81] width 106 height 21
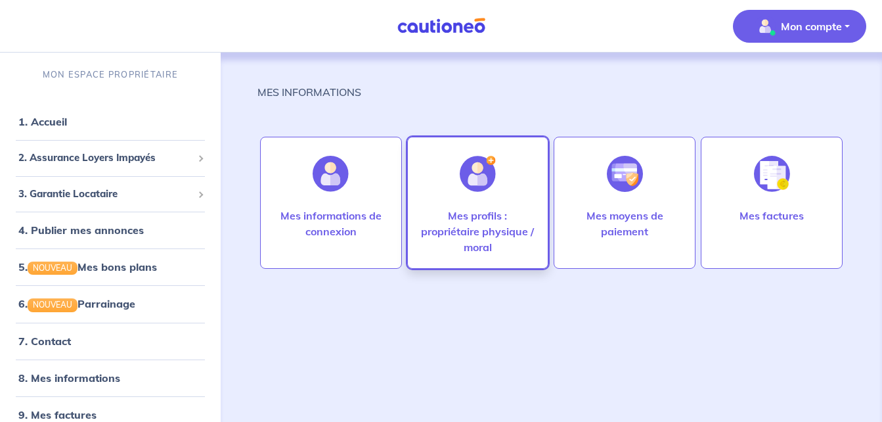
click at [520, 173] on div "Mes profils : propriétaire physique / moral" at bounding box center [478, 203] width 142 height 132
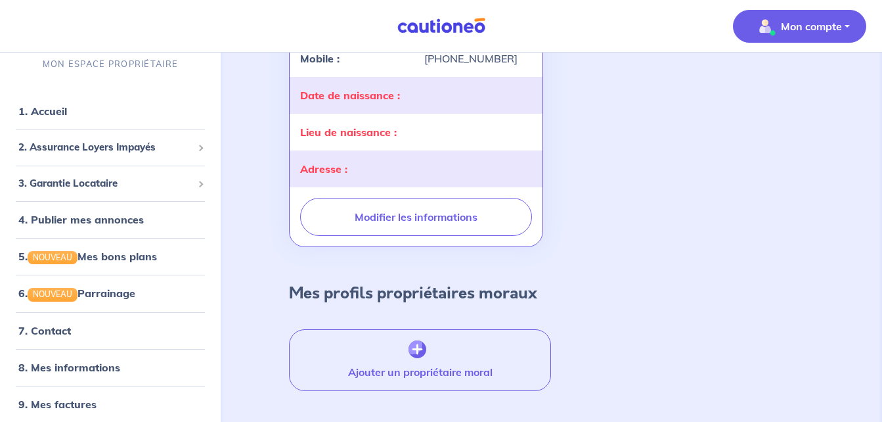
scroll to position [289, 0]
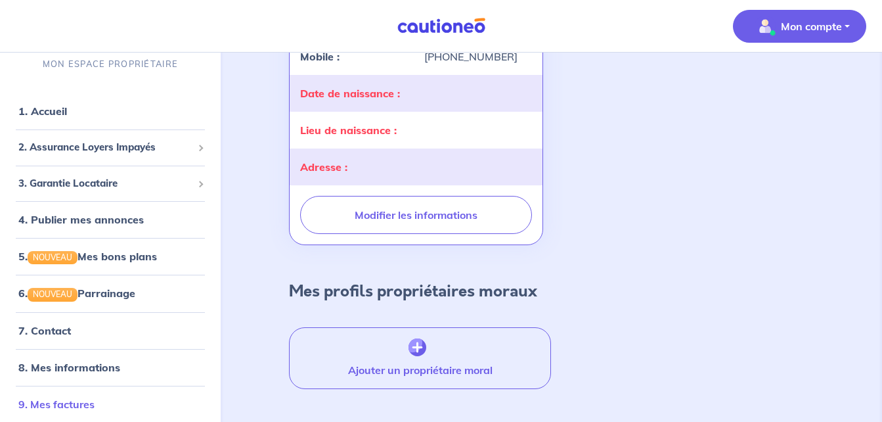
click at [95, 408] on link "9. Mes factures" at bounding box center [56, 404] width 76 height 13
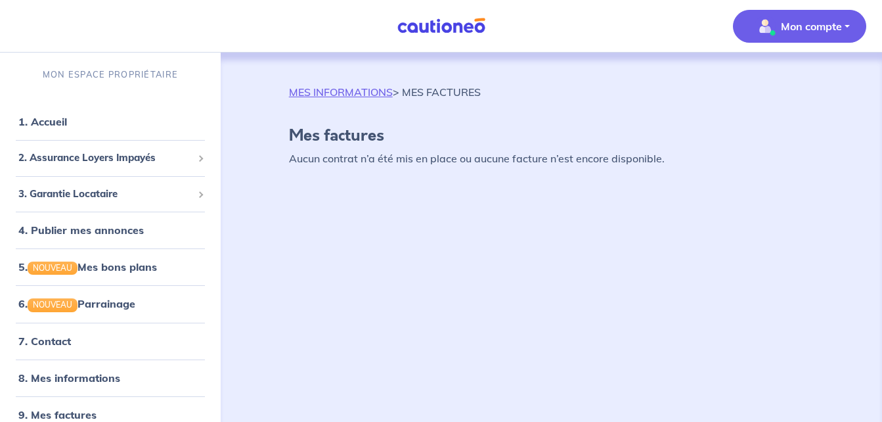
click at [95, 408] on link "9. Mes factures" at bounding box center [57, 414] width 78 height 13
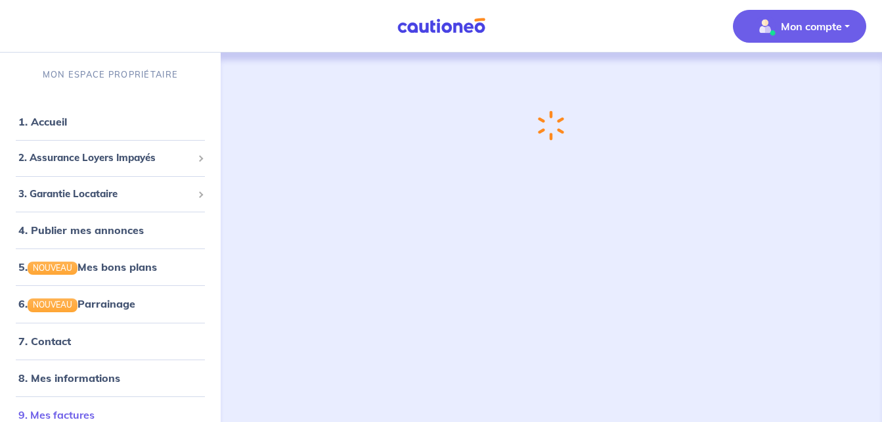
click at [95, 408] on link "9. Mes factures" at bounding box center [56, 414] width 76 height 13
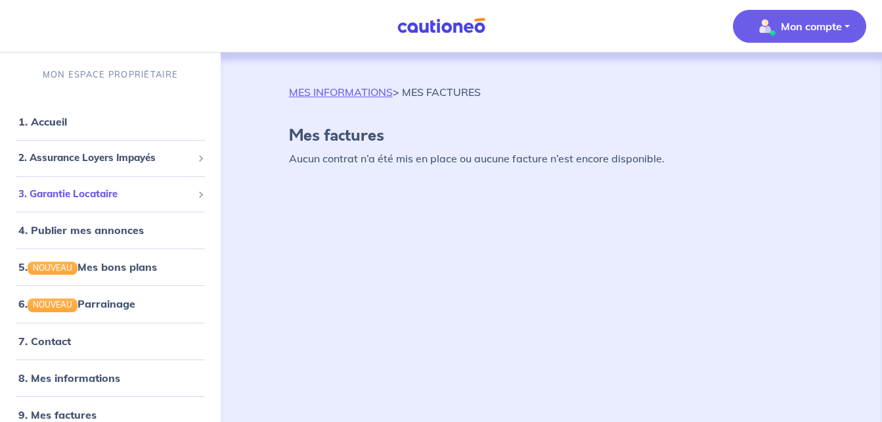
click at [133, 194] on span "3. Garantie Locataire" at bounding box center [105, 194] width 174 height 15
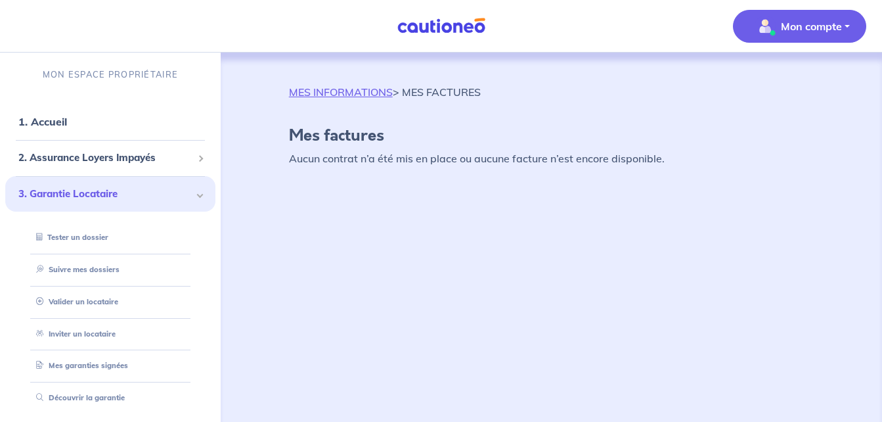
scroll to position [219, 0]
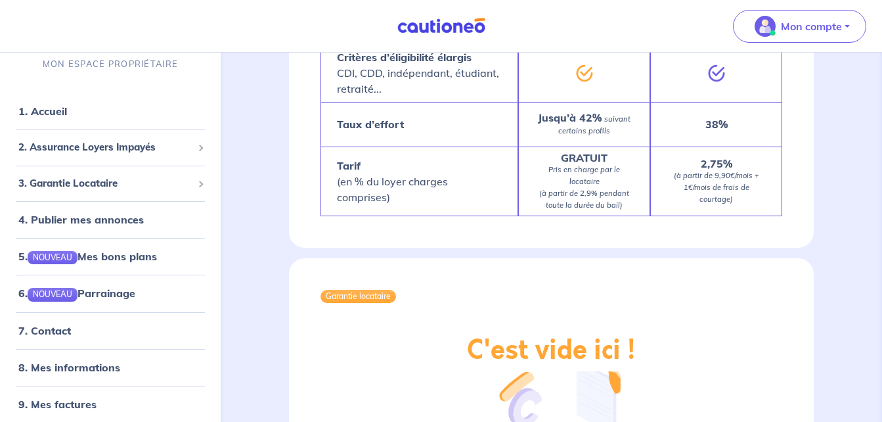
scroll to position [990, 0]
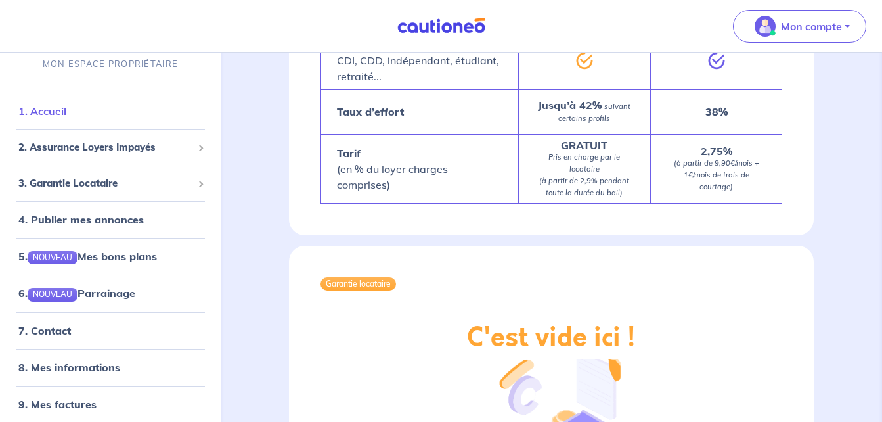
click at [47, 109] on link "1. Accueil" at bounding box center [42, 110] width 48 height 13
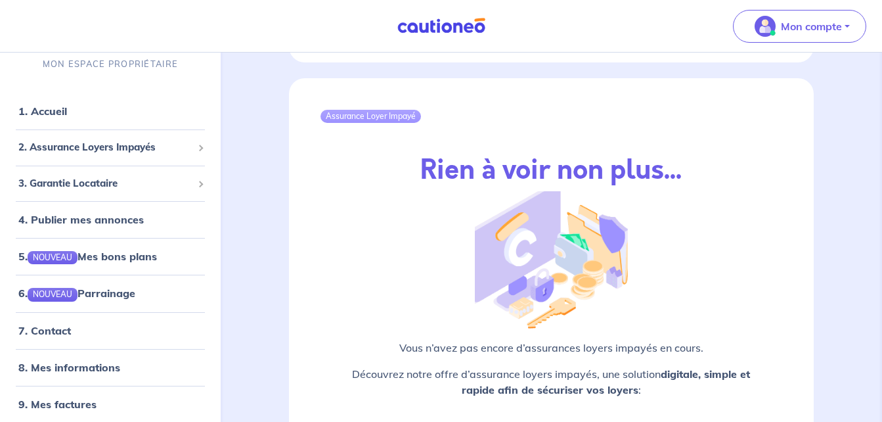
scroll to position [1689, 0]
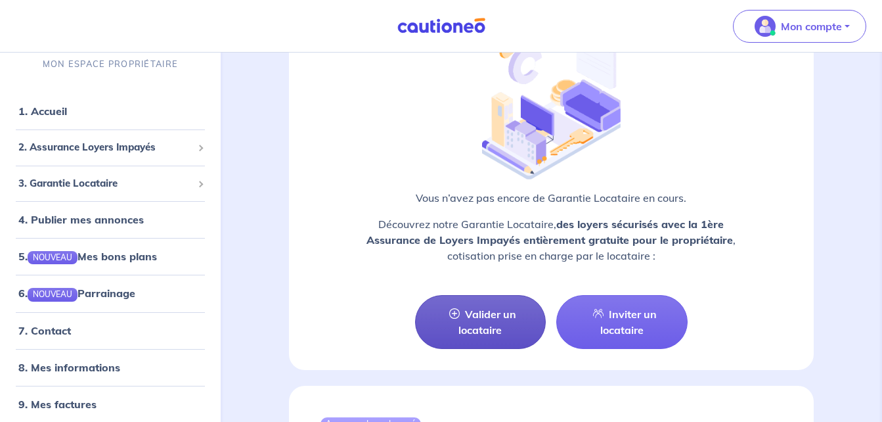
click at [465, 320] on link "Valider un locataire" at bounding box center [480, 322] width 131 height 54
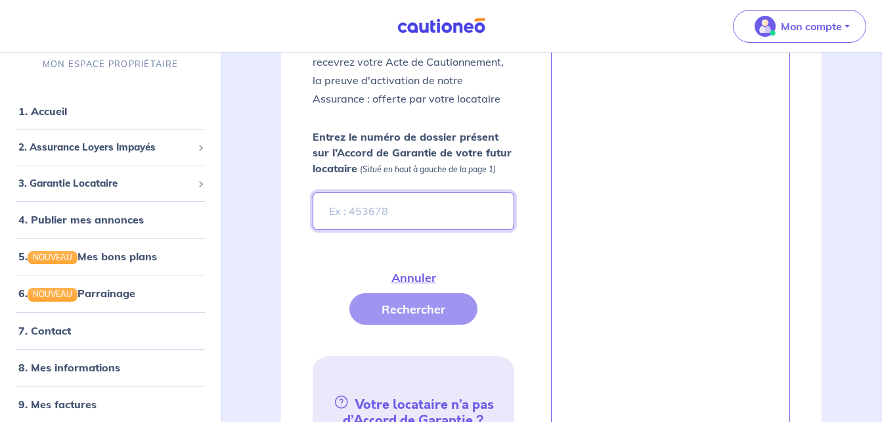
scroll to position [78, 0]
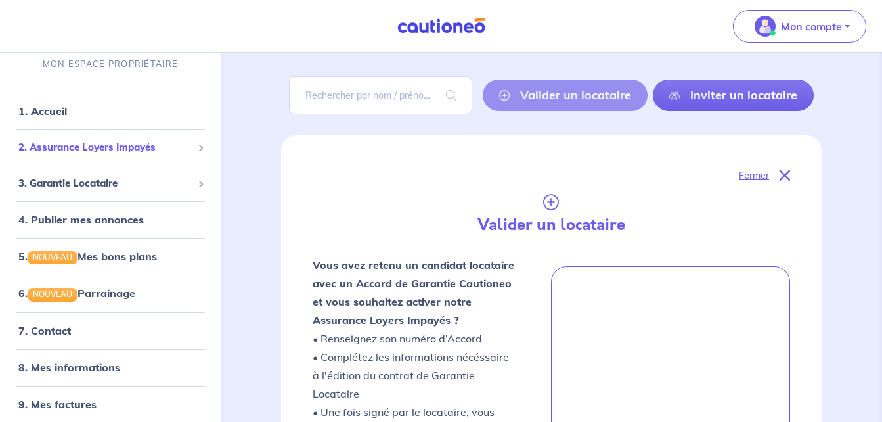
click at [87, 139] on div "2. Assurance Loyers Impayés" at bounding box center [110, 148] width 210 height 26
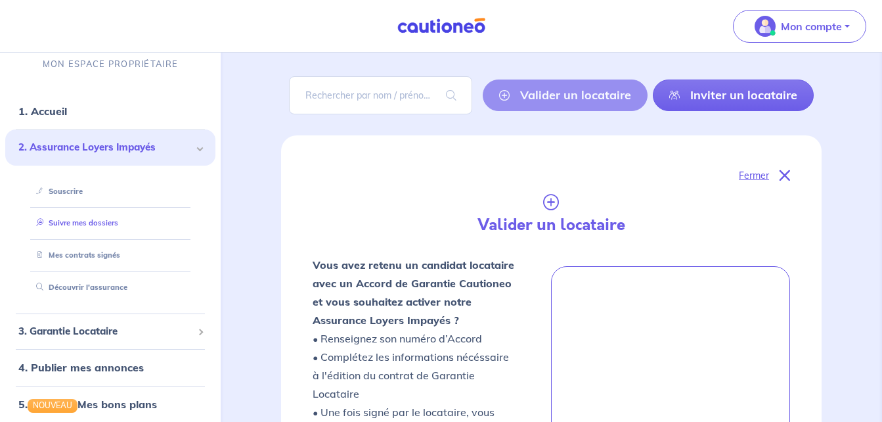
click at [118, 225] on link "Suivre mes dossiers" at bounding box center [74, 223] width 87 height 9
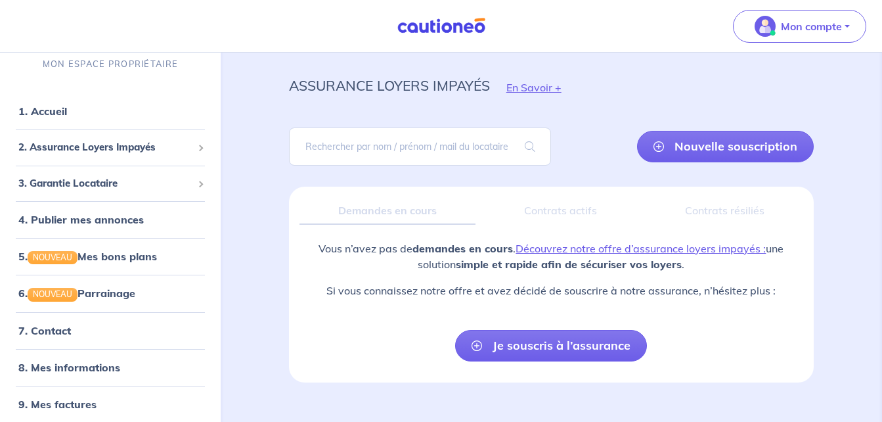
scroll to position [50, 0]
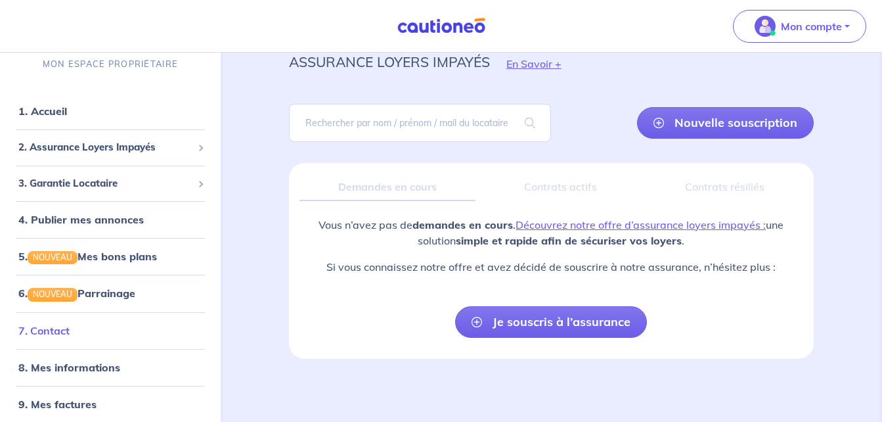
click at [70, 324] on link "7. Contact" at bounding box center [43, 330] width 51 height 13
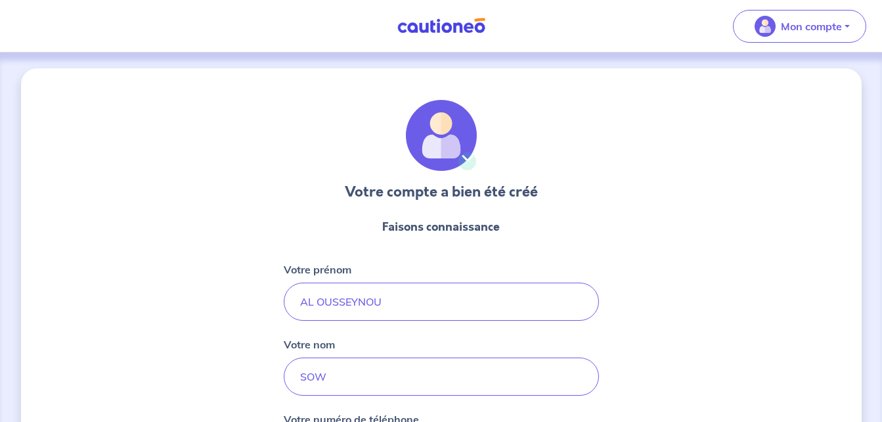
select select "SN"
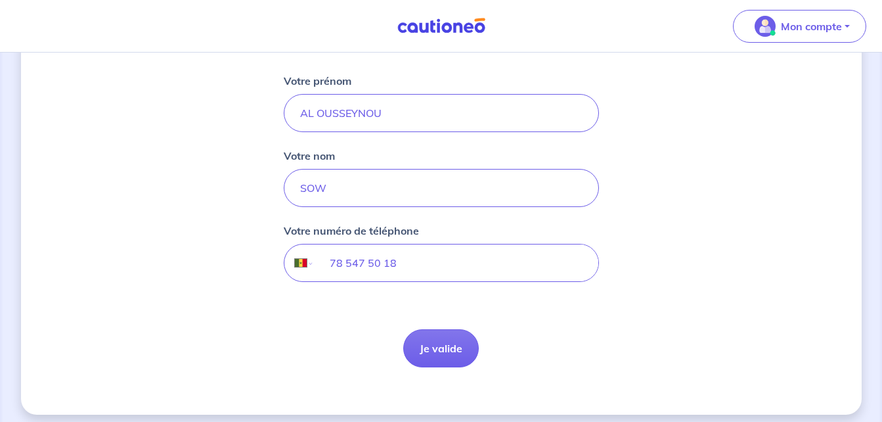
scroll to position [197, 0]
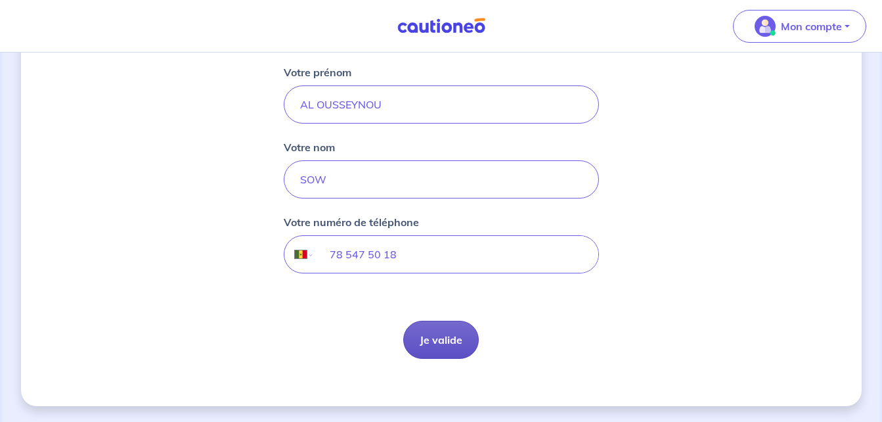
click at [443, 330] on button "Je valide" at bounding box center [441, 340] width 76 height 38
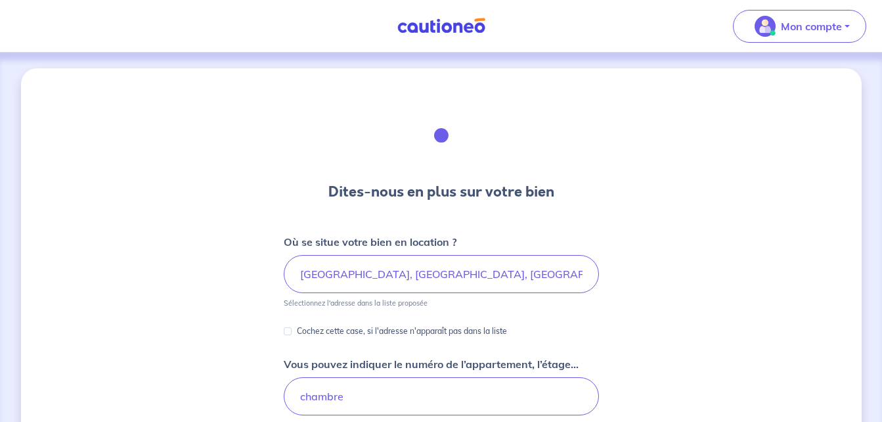
scroll to position [280, 0]
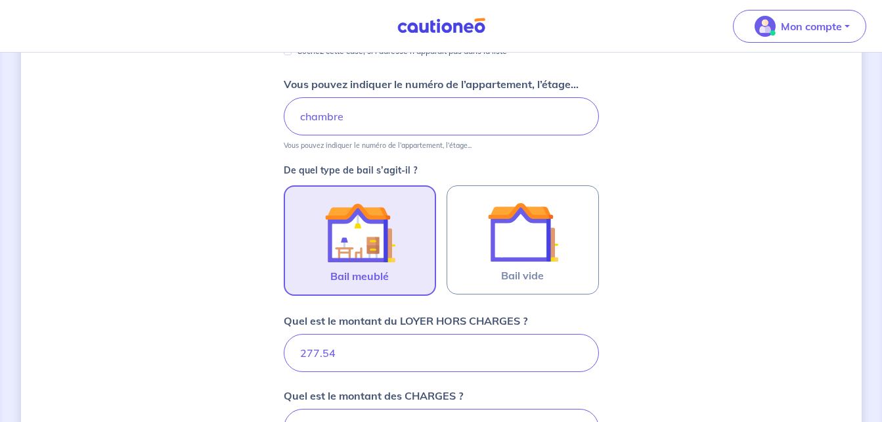
click at [451, 367] on input "277.54" at bounding box center [441, 353] width 315 height 38
type input "27"
type input "555.04"
type input "2"
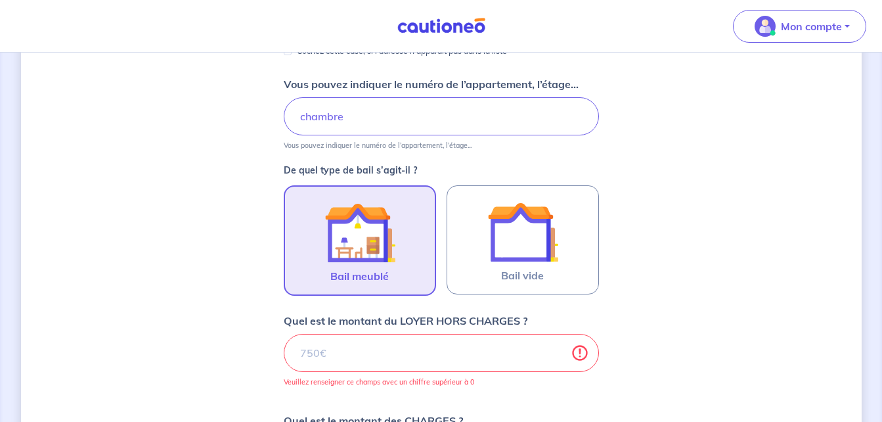
type input "277.54"
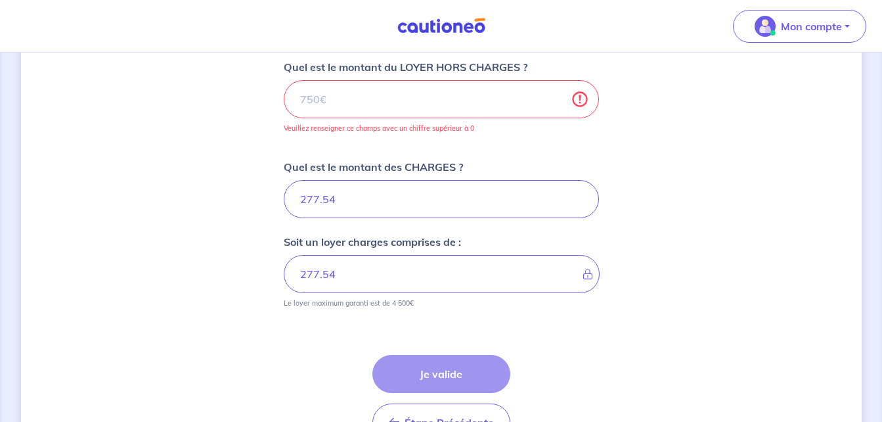
scroll to position [543, 0]
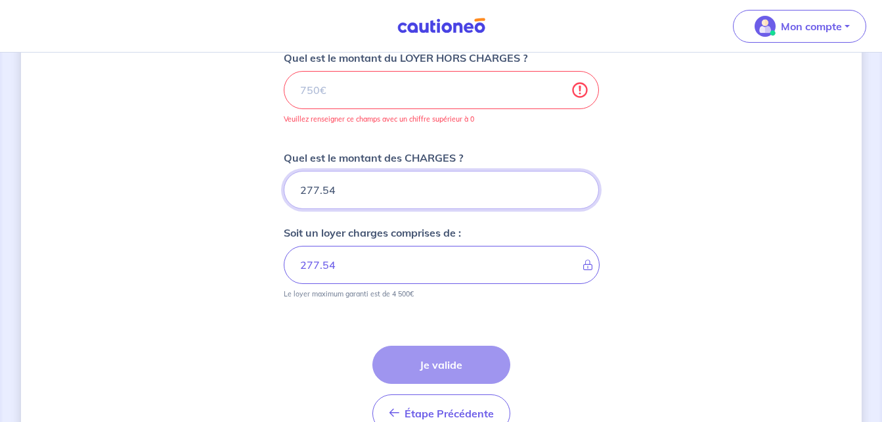
click at [350, 193] on input "277.54" at bounding box center [441, 190] width 315 height 38
type input "277.5"
type input "2"
type input "0"
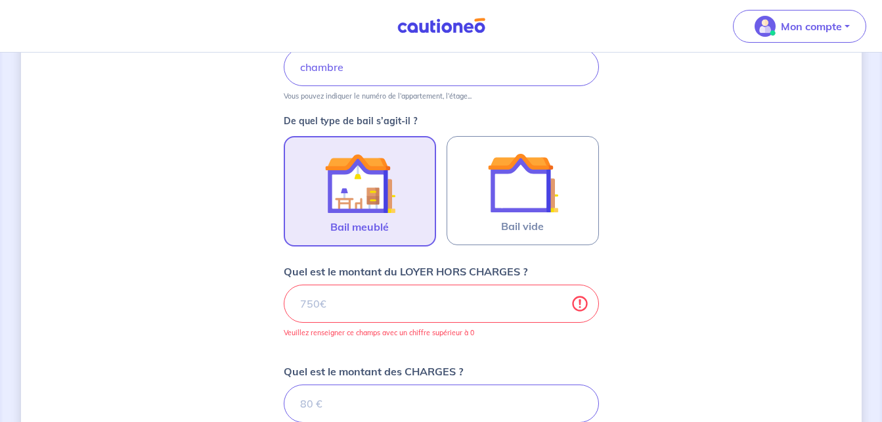
scroll to position [350, 0]
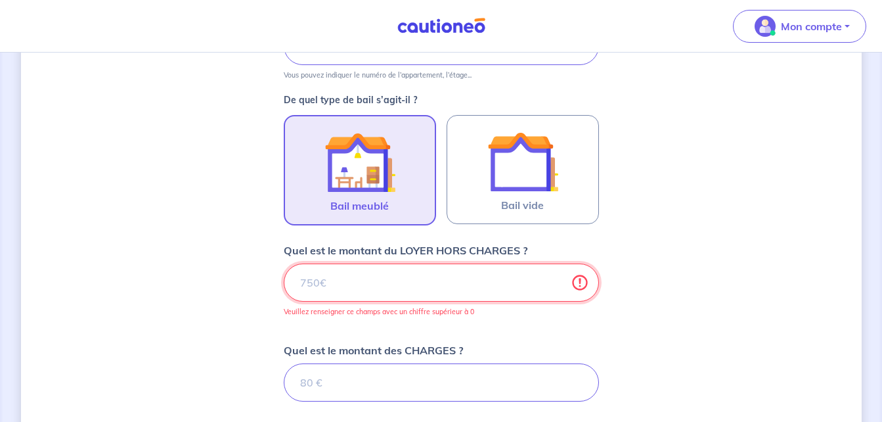
click at [365, 283] on input "Quel est le montant du LOYER HORS CHARGES ?" at bounding box center [441, 282] width 315 height 38
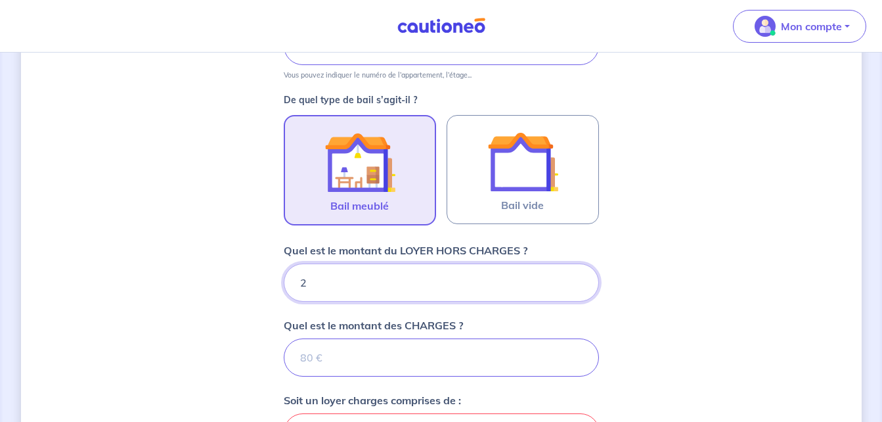
type input "27"
type input "2"
type input "277"
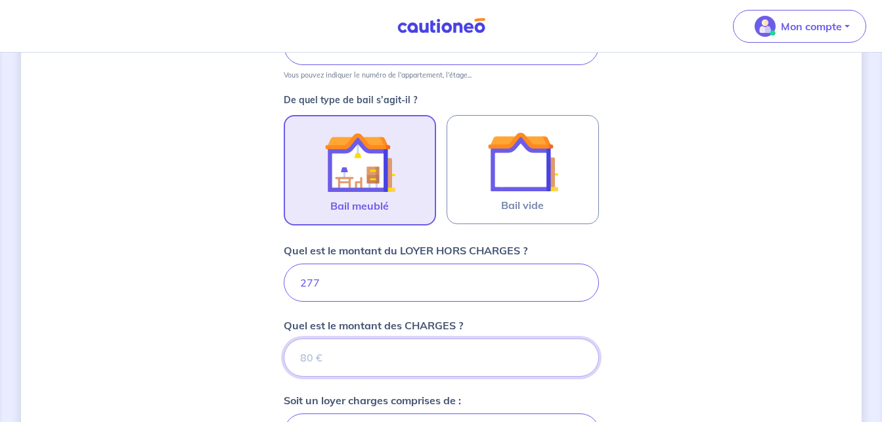
click at [367, 355] on input "Quel est le montant des CHARGES ?" at bounding box center [441, 357] width 315 height 38
type input "27"
type input "279"
type input "277"
type input "554"
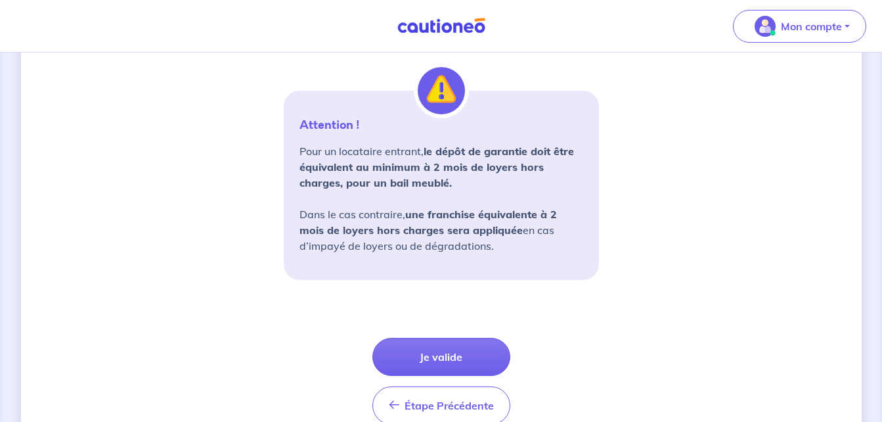
scroll to position [1029, 0]
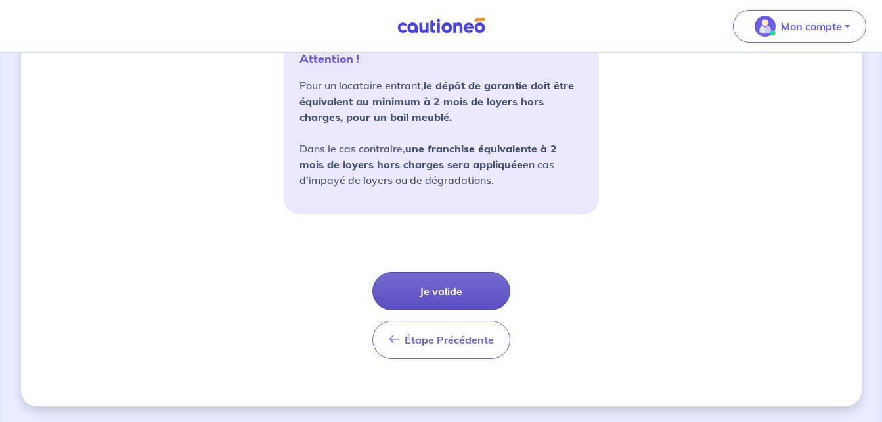
type input "277"
click at [466, 277] on button "Je valide" at bounding box center [442, 291] width 138 height 38
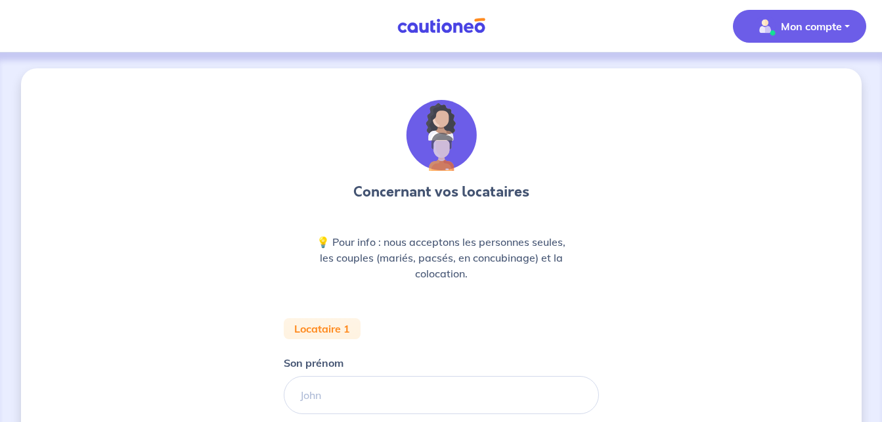
click at [797, 31] on p "Mon compte" at bounding box center [811, 26] width 61 height 16
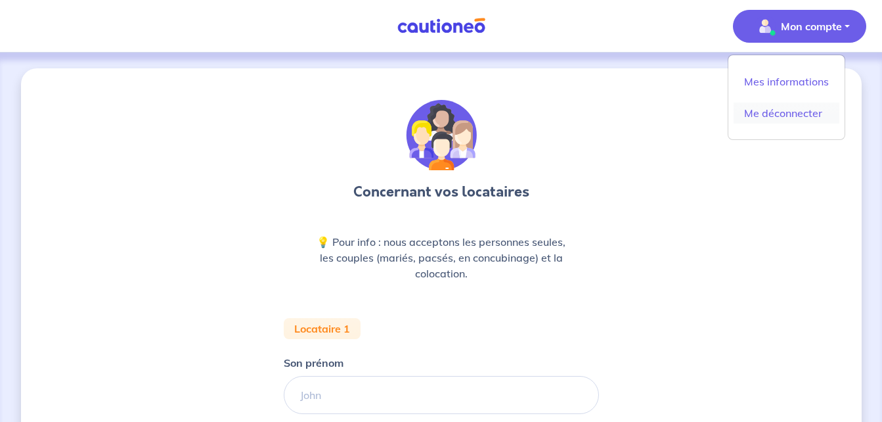
click at [784, 115] on link "Me déconnecter" at bounding box center [787, 113] width 106 height 21
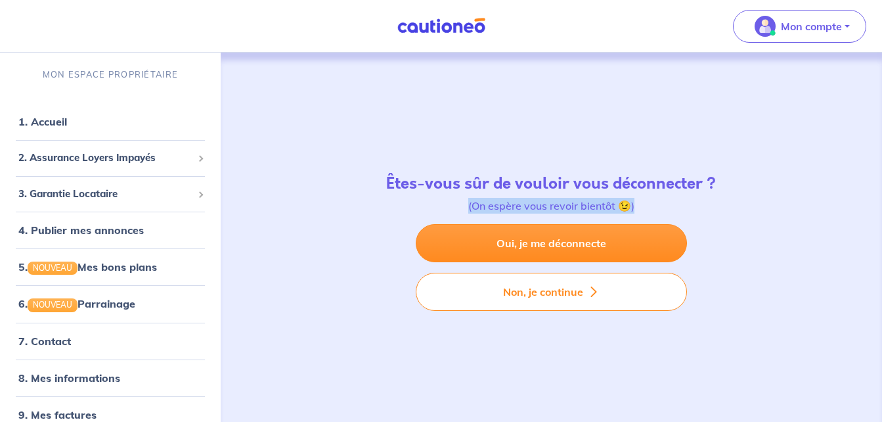
drag, startPoint x: 784, startPoint y: 115, endPoint x: 705, endPoint y: 207, distance: 121.2
click at [705, 207] on div "Êtes-vous sûr de vouloir vous déconnecter ? (On espère vous revoir bientôt 😉) O…" at bounding box center [551, 243] width 651 height 380
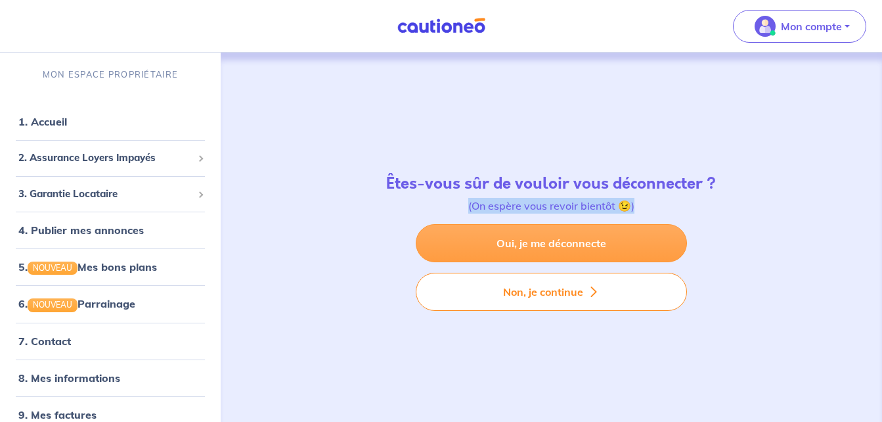
click at [569, 238] on link "Oui, je me déconnecte" at bounding box center [551, 243] width 271 height 38
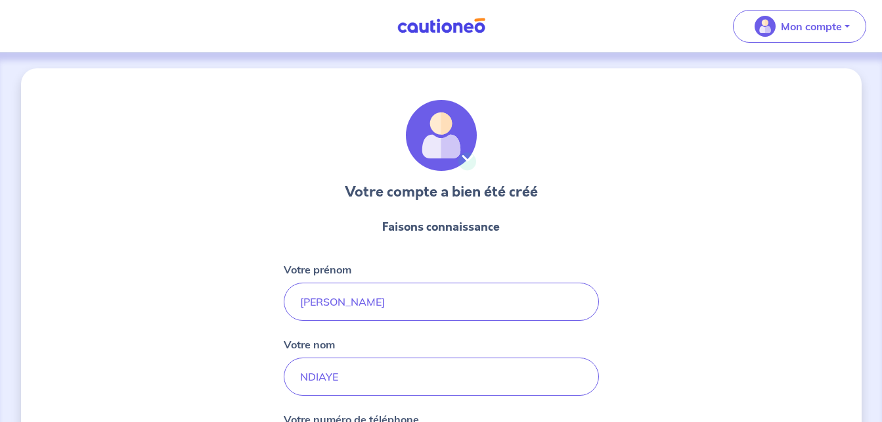
select select "SN"
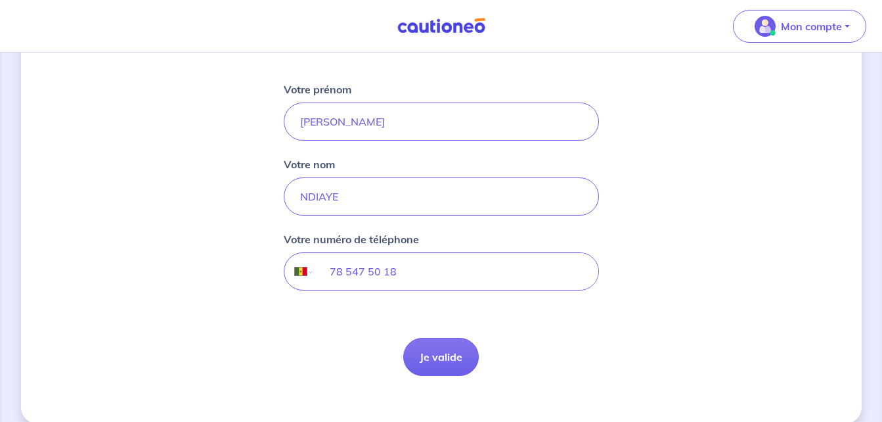
scroll to position [184, 0]
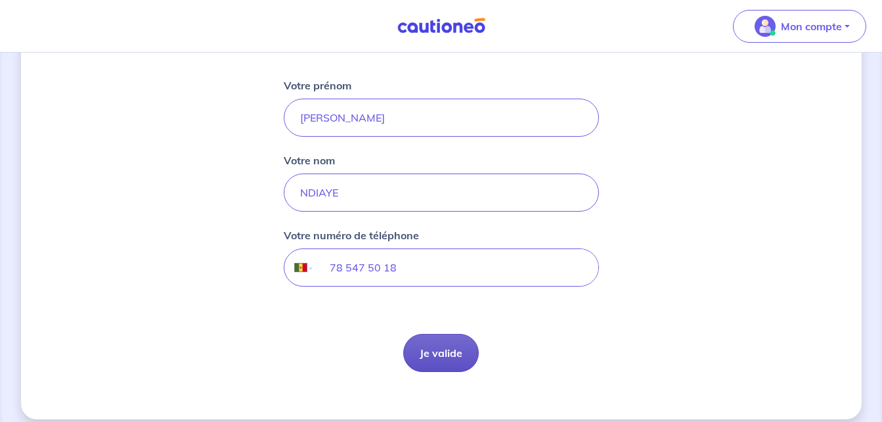
click at [445, 345] on button "Je valide" at bounding box center [441, 353] width 76 height 38
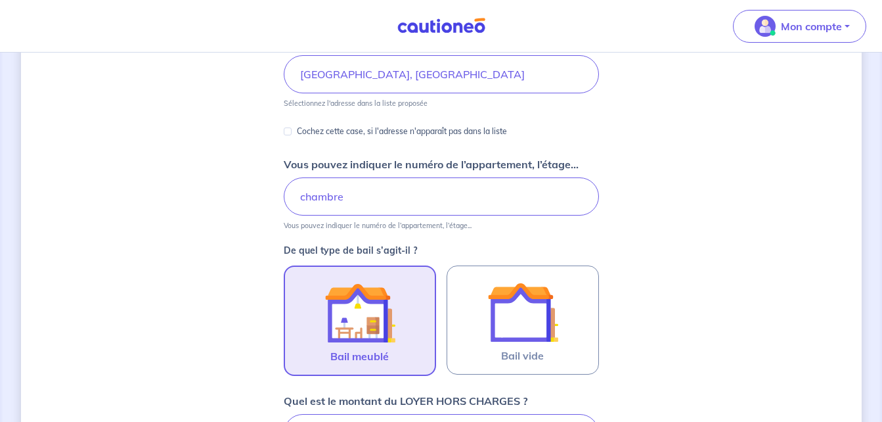
scroll to position [280, 0]
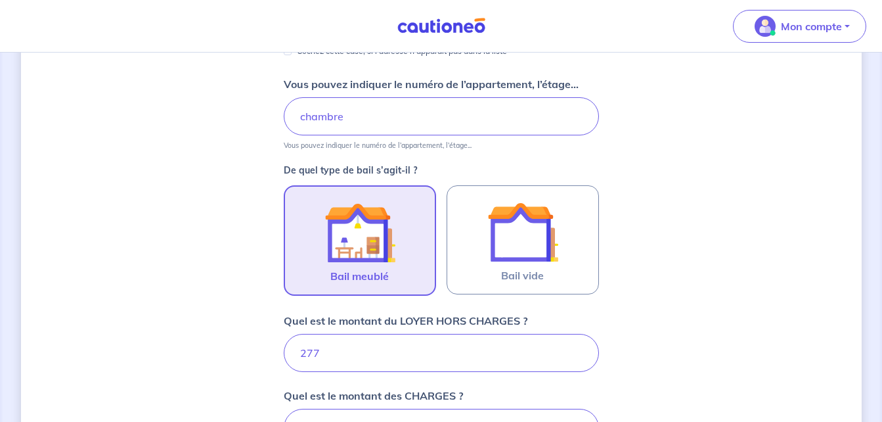
click at [396, 355] on input "277" at bounding box center [441, 353] width 315 height 38
type input "2"
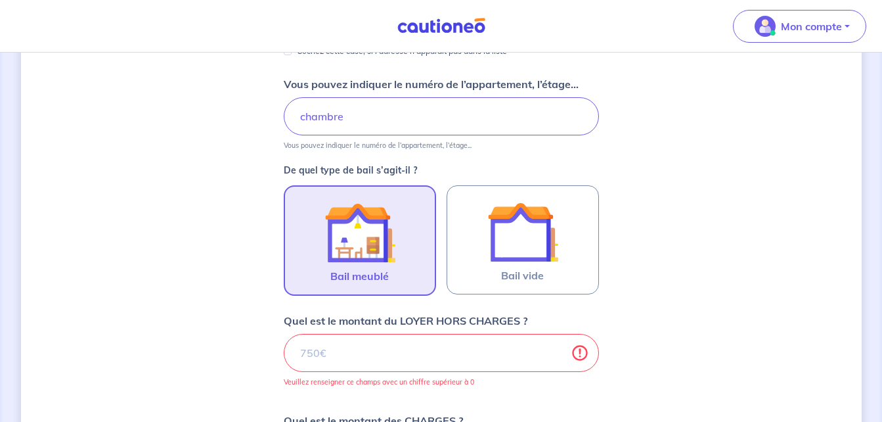
type input "277"
